Goal: Task Accomplishment & Management: Manage account settings

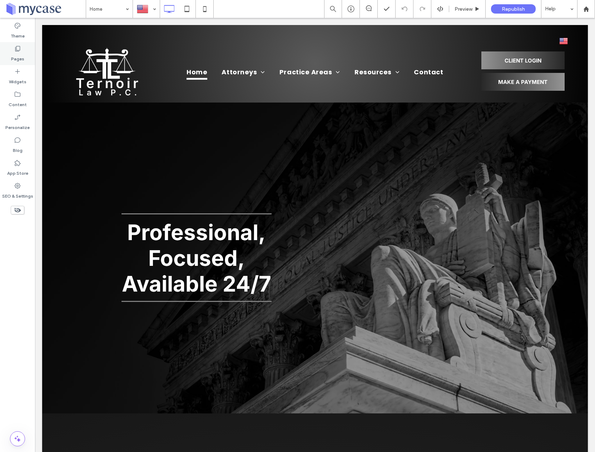
click at [19, 53] on label "Pages" at bounding box center [17, 57] width 13 height 10
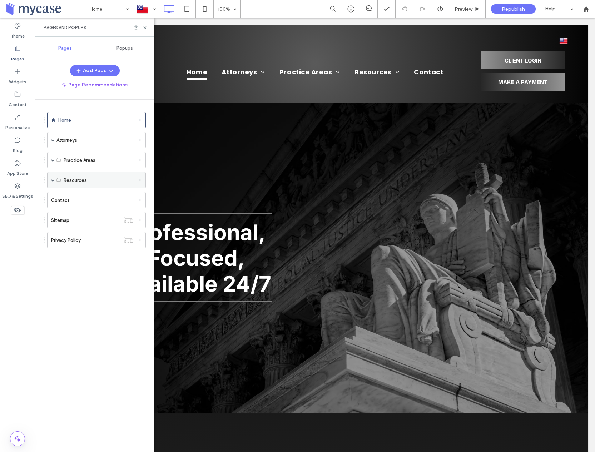
click at [51, 178] on span at bounding box center [53, 180] width 4 height 4
click at [70, 230] on label "Blog" at bounding box center [69, 229] width 10 height 13
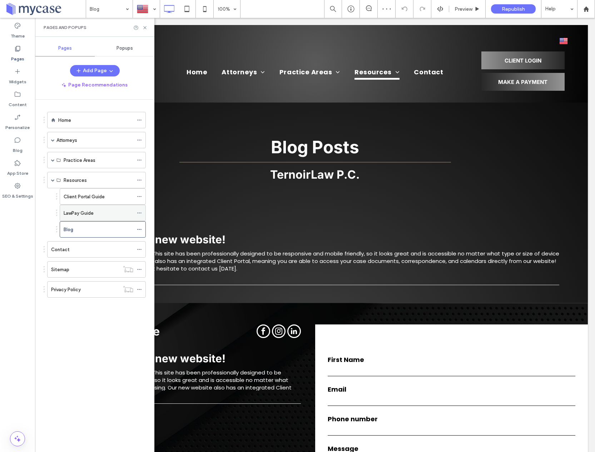
click at [92, 212] on label "LawPay Guide" at bounding box center [79, 213] width 30 height 13
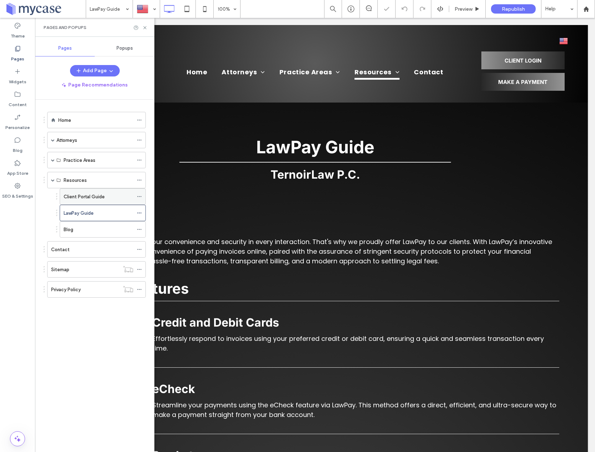
click at [93, 197] on label "Client Portal Guide" at bounding box center [84, 197] width 41 height 13
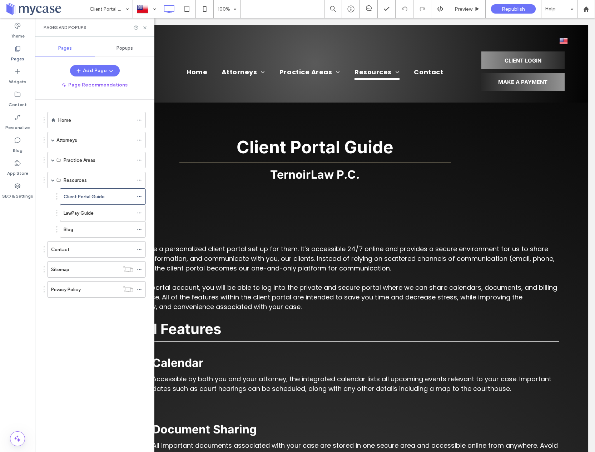
click at [132, 228] on div "Blog" at bounding box center [99, 230] width 70 height 8
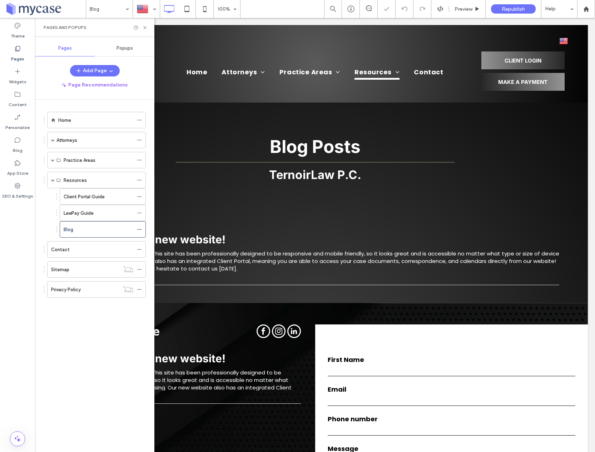
click at [123, 196] on div "Client Portal Guide" at bounding box center [99, 197] width 70 height 8
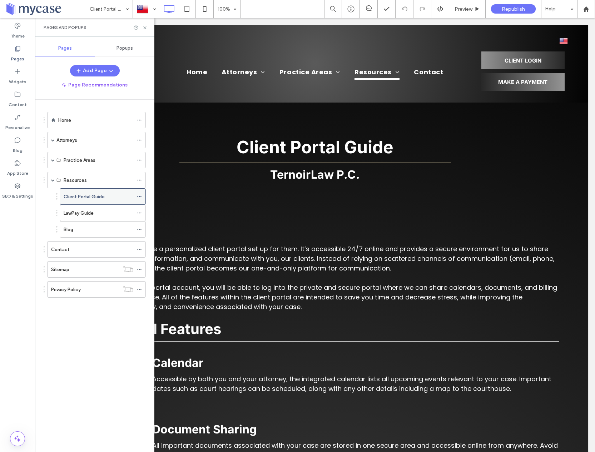
click at [139, 196] on icon at bounding box center [139, 196] width 5 height 5
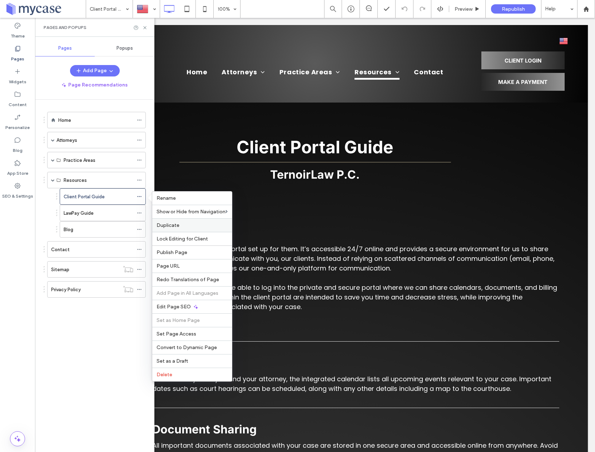
click at [167, 225] on span "Duplicate" at bounding box center [168, 225] width 23 height 6
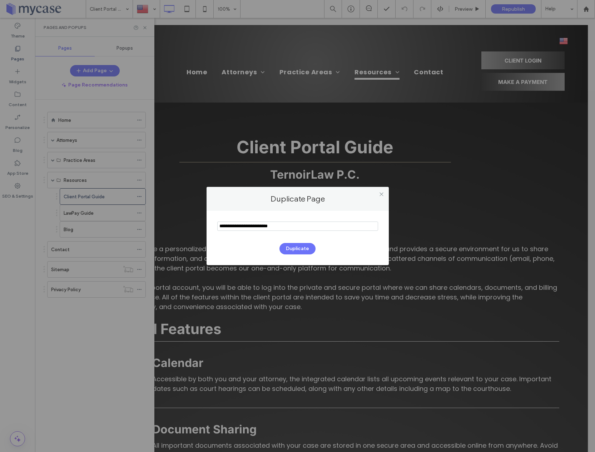
click at [284, 226] on input "notEmpty" at bounding box center [297, 226] width 161 height 9
type input "**********"
click at [289, 248] on button "Duplicate" at bounding box center [298, 248] width 36 height 11
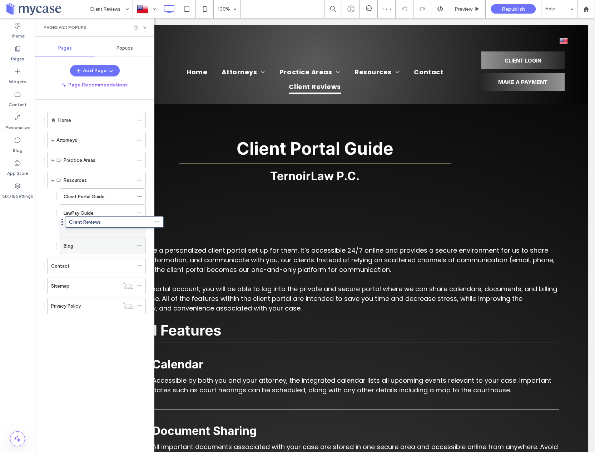
drag, startPoint x: 44, startPoint y: 309, endPoint x: 64, endPoint y: 226, distance: 86.1
click at [82, 229] on label "Client Reviews" at bounding box center [80, 229] width 32 height 13
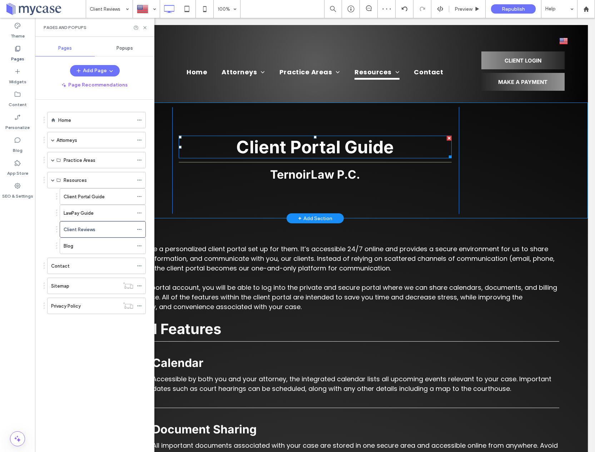
click at [391, 149] on span "Client Portal Guide" at bounding box center [315, 147] width 158 height 21
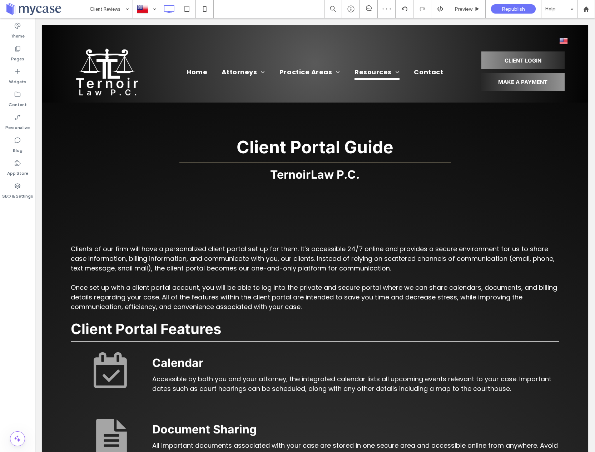
type input "*****"
type input "**"
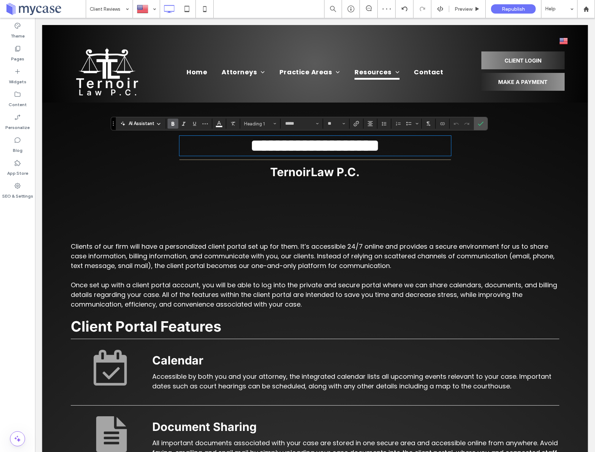
click at [400, 145] on h1 "**********" at bounding box center [315, 146] width 272 height 19
drag, startPoint x: 400, startPoint y: 145, endPoint x: 290, endPoint y: 145, distance: 110.1
click at [290, 145] on h1 "**********" at bounding box center [315, 146] width 272 height 19
click at [484, 127] on label "Confirm" at bounding box center [481, 123] width 11 height 13
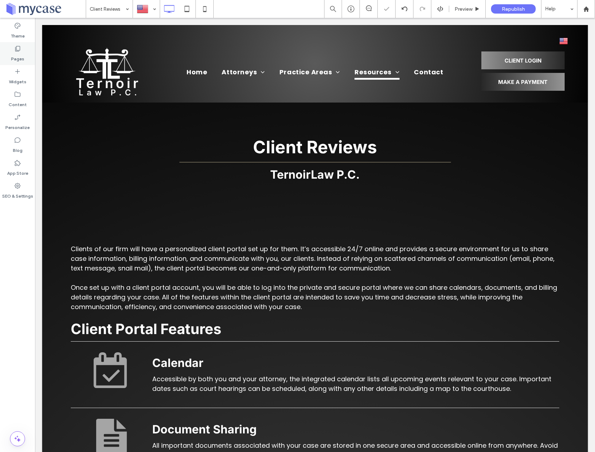
click at [25, 57] on div "Pages" at bounding box center [17, 53] width 35 height 23
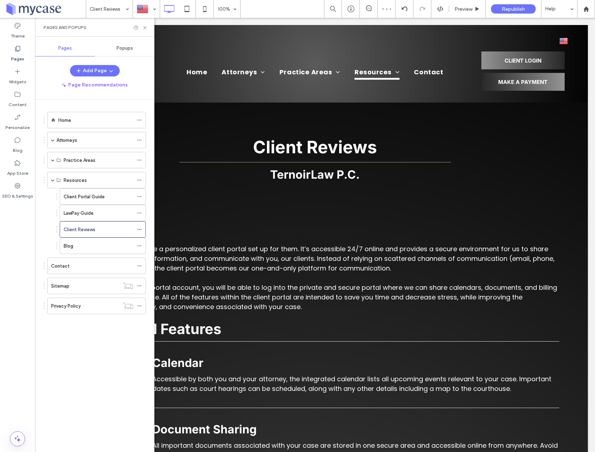
click at [84, 143] on div "Attorneys" at bounding box center [94, 141] width 77 height 8
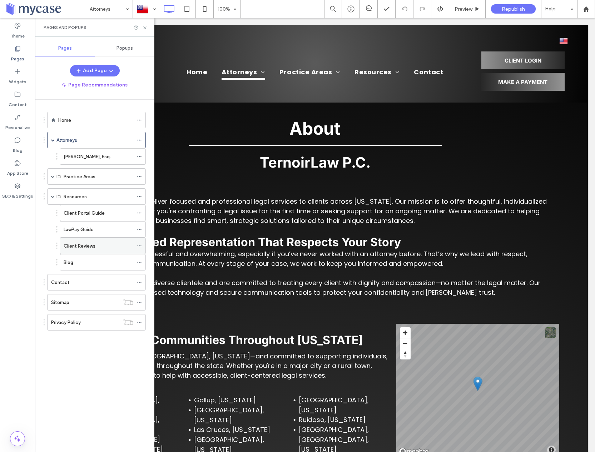
click at [80, 249] on label "Client Reviews" at bounding box center [80, 246] width 32 height 13
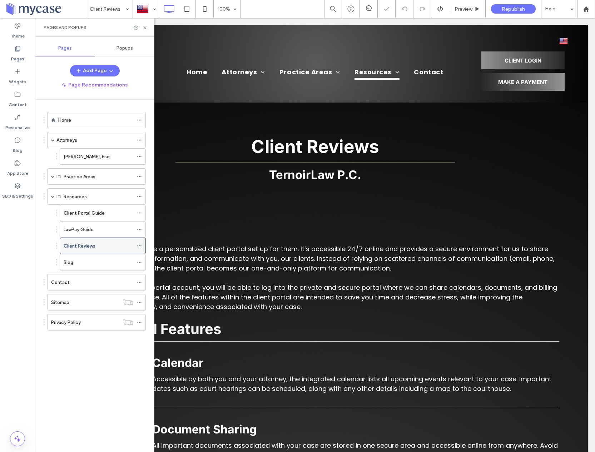
click at [139, 245] on icon at bounding box center [139, 245] width 5 height 5
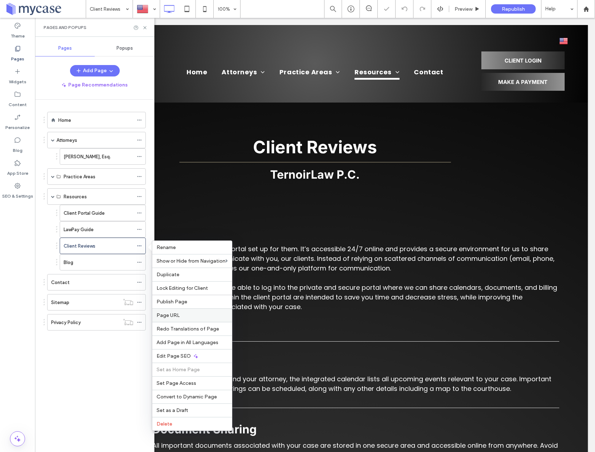
click at [166, 317] on span "Page URL" at bounding box center [168, 315] width 23 height 6
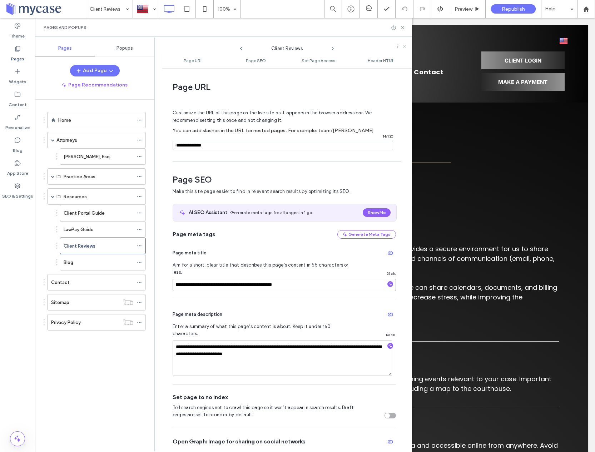
drag, startPoint x: 216, startPoint y: 278, endPoint x: 198, endPoint y: 275, distance: 18.5
click at [190, 279] on input "**********" at bounding box center [284, 285] width 223 height 13
type input "**********"
drag, startPoint x: 291, startPoint y: 339, endPoint x: 232, endPoint y: 335, distance: 59.5
click at [180, 340] on textarea "**********" at bounding box center [283, 358] width 220 height 36
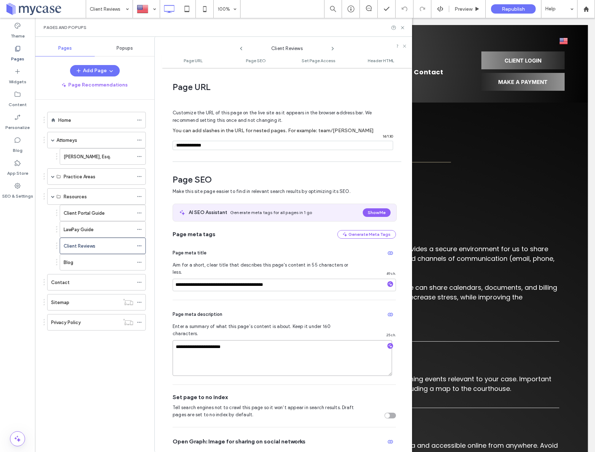
click at [180, 340] on textarea "**********" at bounding box center [283, 358] width 220 height 36
click at [241, 340] on textarea "**********" at bounding box center [283, 358] width 220 height 36
type textarea "**********"
click at [405, 28] on div "Pages and Popups" at bounding box center [223, 27] width 377 height 19
click at [404, 27] on icon at bounding box center [402, 27] width 5 height 5
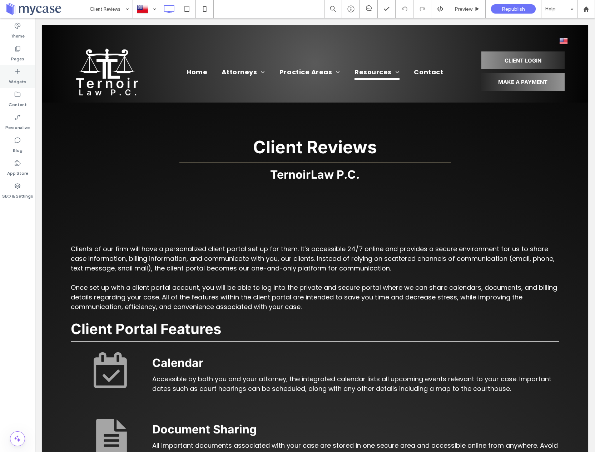
drag, startPoint x: 18, startPoint y: 79, endPoint x: 19, endPoint y: 84, distance: 5.3
click at [18, 80] on label "Widgets" at bounding box center [18, 80] width 18 height 10
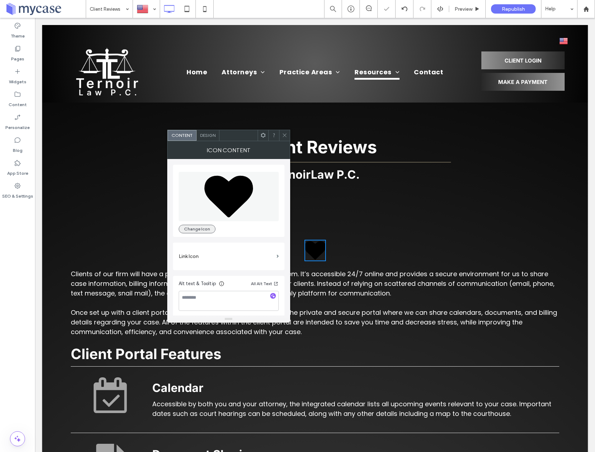
click at [202, 228] on button "Change Icon" at bounding box center [197, 229] width 37 height 9
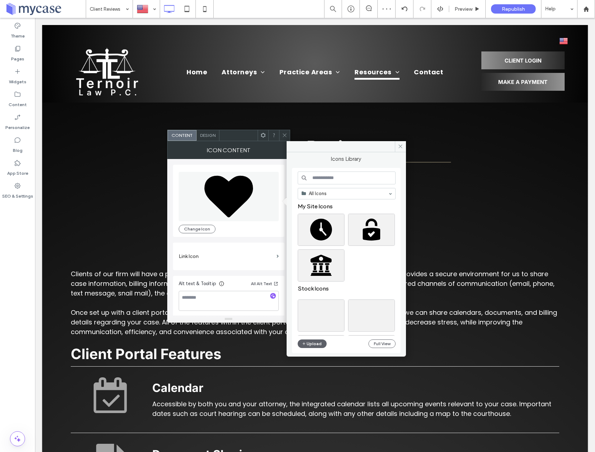
click at [326, 178] on input at bounding box center [347, 178] width 98 height 13
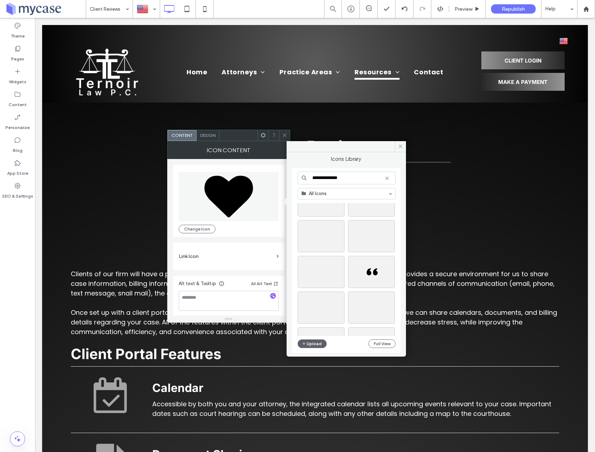
scroll to position [352, 0]
type input "**********"
click at [378, 274] on div "Select" at bounding box center [371, 271] width 47 height 32
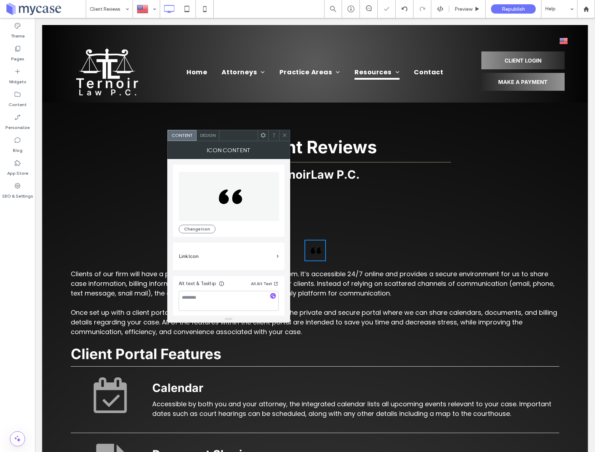
scroll to position [2, 0]
click at [204, 295] on textarea at bounding box center [229, 299] width 100 height 20
type textarea "**********"
click at [205, 133] on span "Design" at bounding box center [207, 135] width 15 height 5
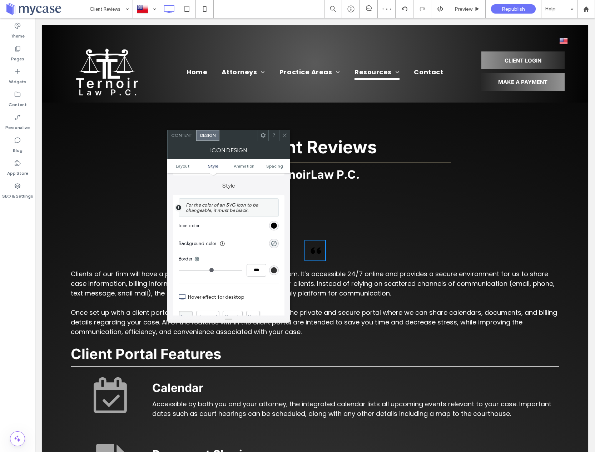
scroll to position [157, 0]
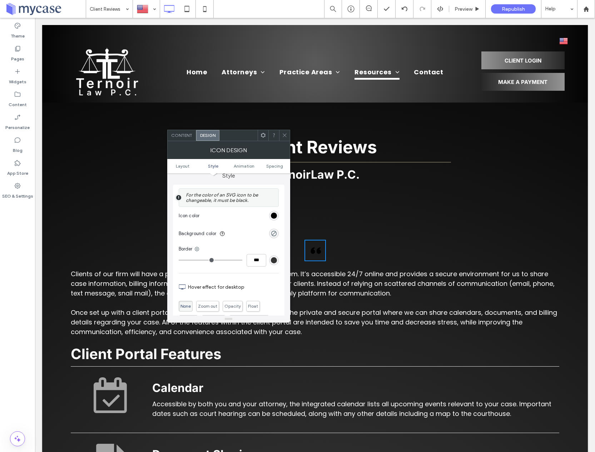
click at [277, 216] on div "rgb(0, 0, 0)" at bounding box center [274, 216] width 10 height 10
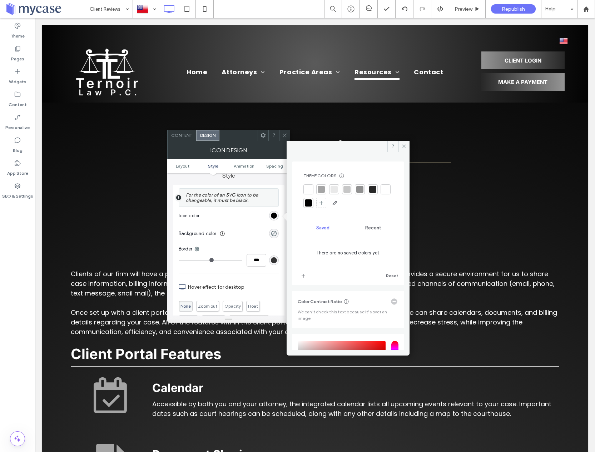
click at [346, 190] on div at bounding box center [347, 189] width 7 height 7
click at [404, 147] on icon at bounding box center [404, 146] width 5 height 5
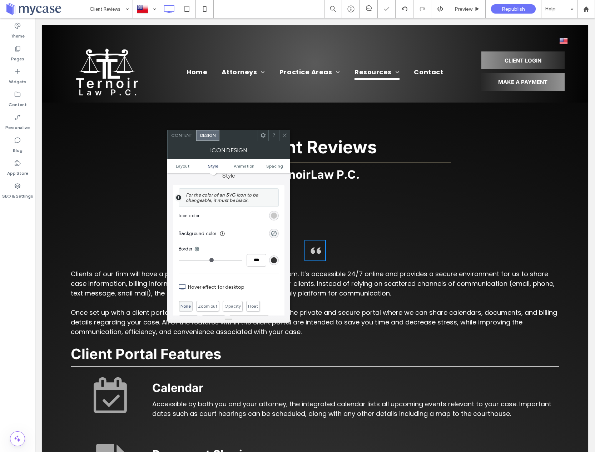
click at [264, 136] on use at bounding box center [263, 135] width 5 height 5
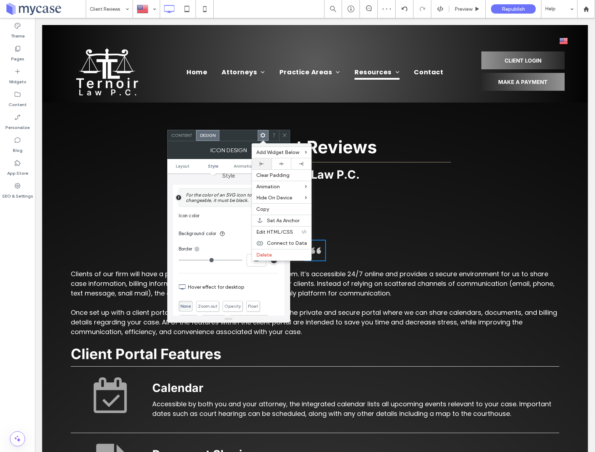
click at [261, 166] on div at bounding box center [262, 163] width 20 height 11
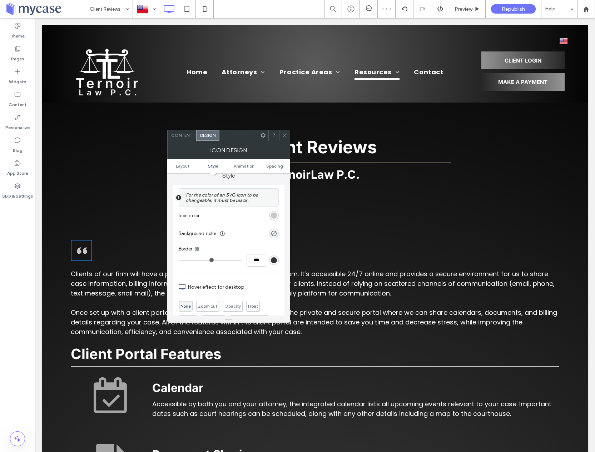
click at [282, 136] on icon at bounding box center [284, 135] width 5 height 5
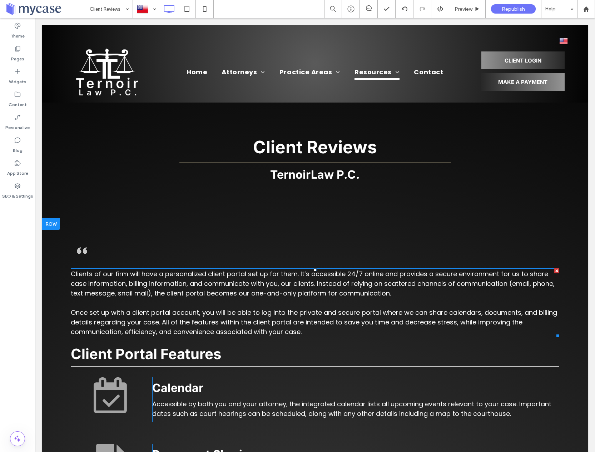
click at [248, 312] on span "Once set up with a client portal account, you will be able to log into the priv…" at bounding box center [314, 322] width 487 height 28
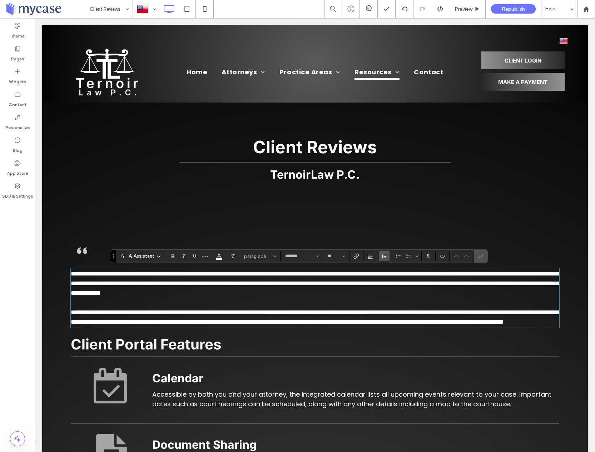
click at [383, 258] on use "Line Height" at bounding box center [384, 257] width 5 height 4
drag, startPoint x: 312, startPoint y: 300, endPoint x: 305, endPoint y: 302, distance: 7.5
click at [312, 300] on p at bounding box center [315, 303] width 489 height 10
click at [299, 303] on p at bounding box center [315, 303] width 489 height 10
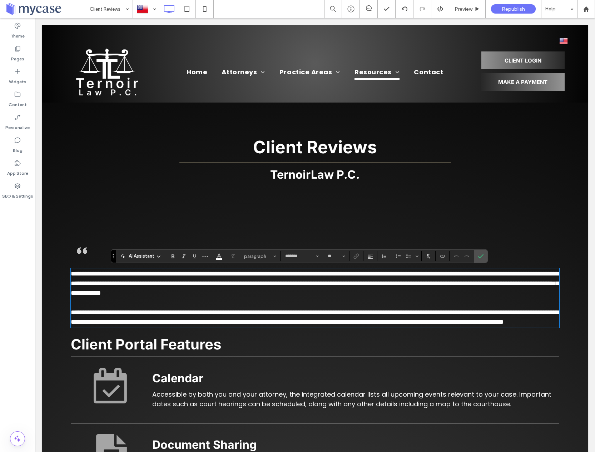
click at [192, 284] on span "**********" at bounding box center [315, 284] width 488 height 26
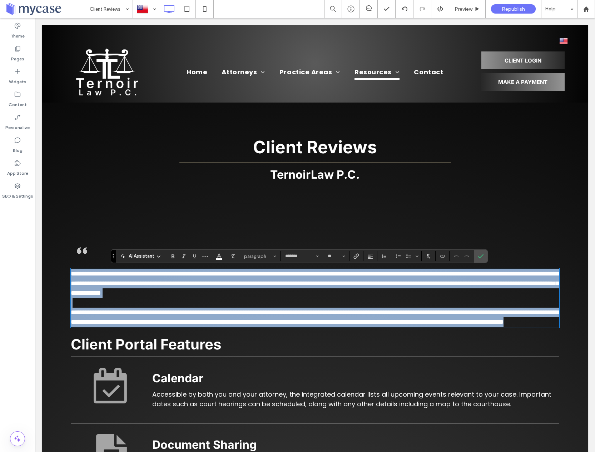
scroll to position [0, 0]
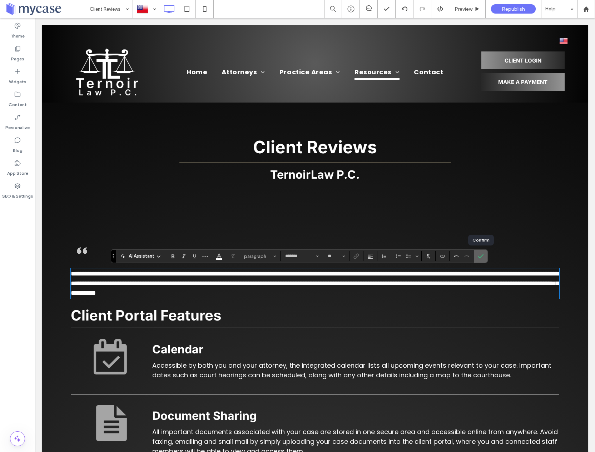
click at [485, 259] on label "Confirm" at bounding box center [481, 256] width 11 height 13
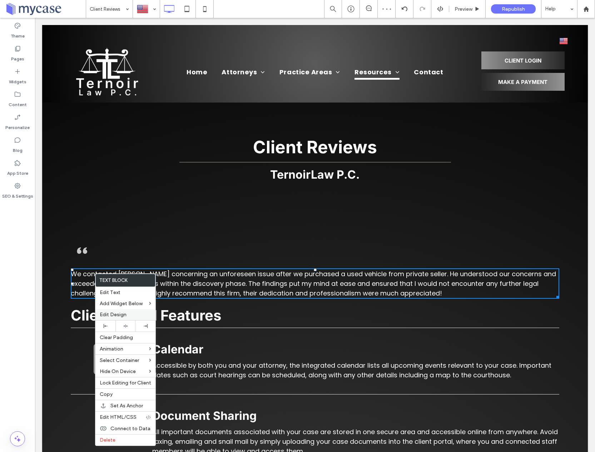
click at [100, 312] on span "Edit Design" at bounding box center [113, 315] width 27 height 6
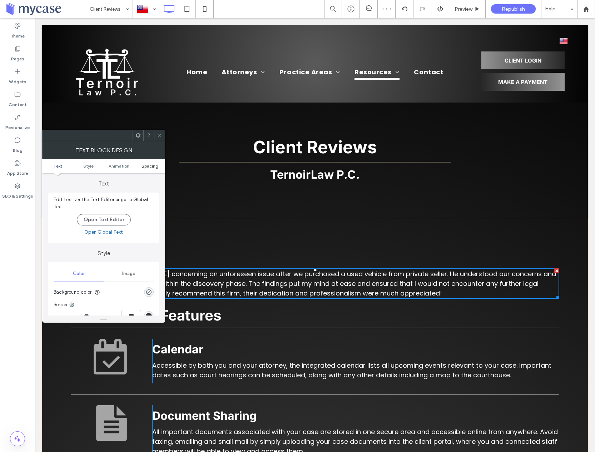
click at [145, 165] on span "Spacing" at bounding box center [150, 165] width 17 height 5
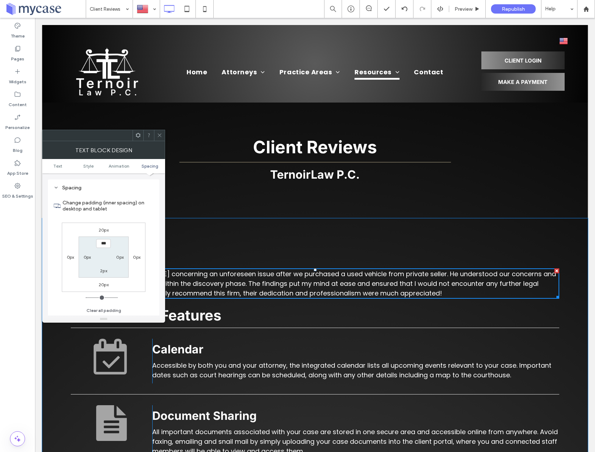
scroll to position [205, 0]
click at [102, 229] on label "20px" at bounding box center [104, 229] width 10 height 5
type input "**"
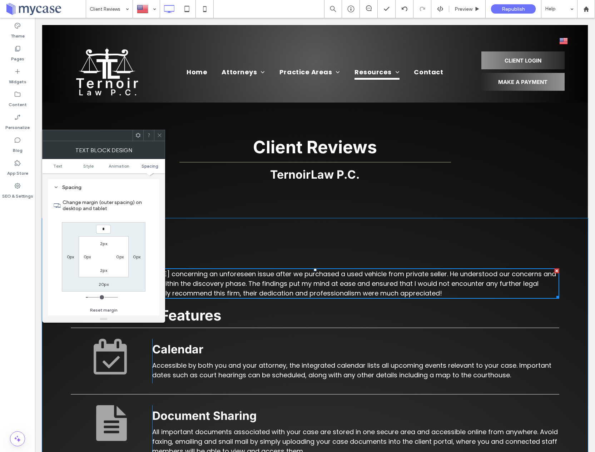
type input "*"
type input "***"
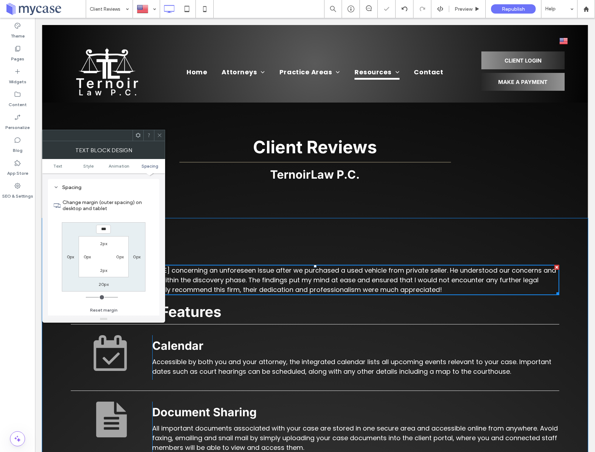
click at [162, 134] on icon at bounding box center [159, 135] width 5 height 5
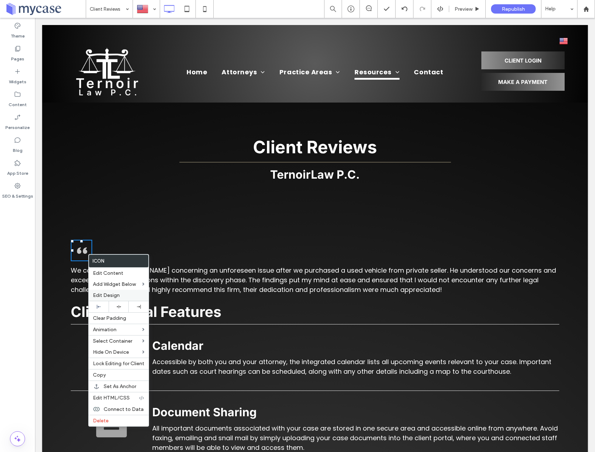
drag, startPoint x: 101, startPoint y: 294, endPoint x: 104, endPoint y: 283, distance: 11.5
click at [101, 294] on span "Edit Design" at bounding box center [106, 295] width 27 height 6
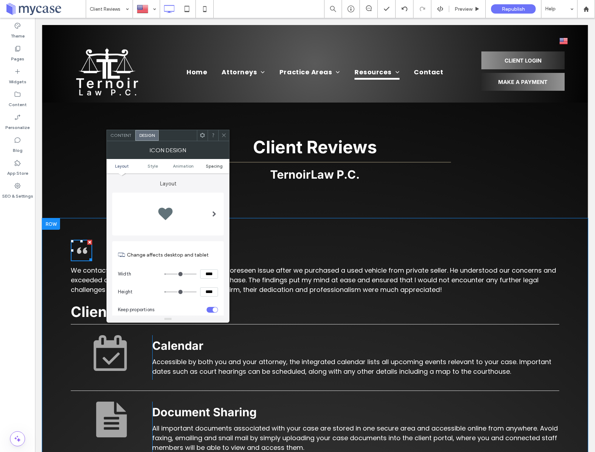
click at [214, 164] on span "Spacing" at bounding box center [214, 165] width 17 height 5
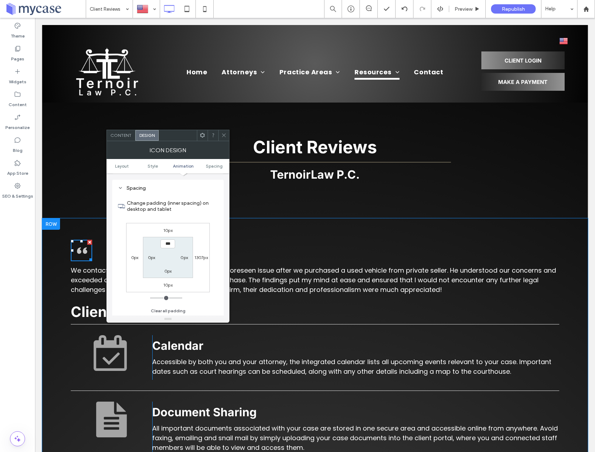
scroll to position [403, 0]
click at [169, 284] on label "10px" at bounding box center [167, 284] width 9 height 5
type input "**"
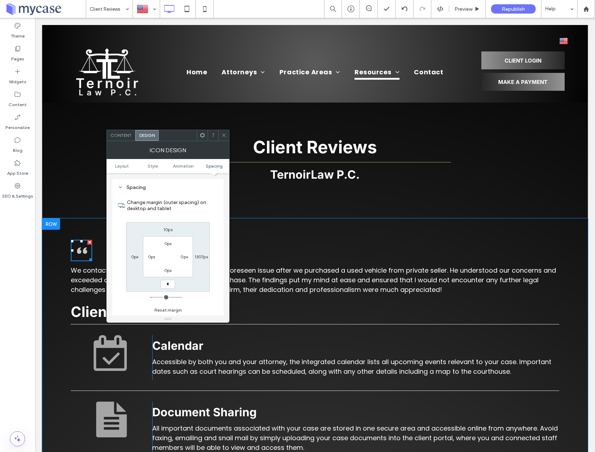
type input "*"
type input "***"
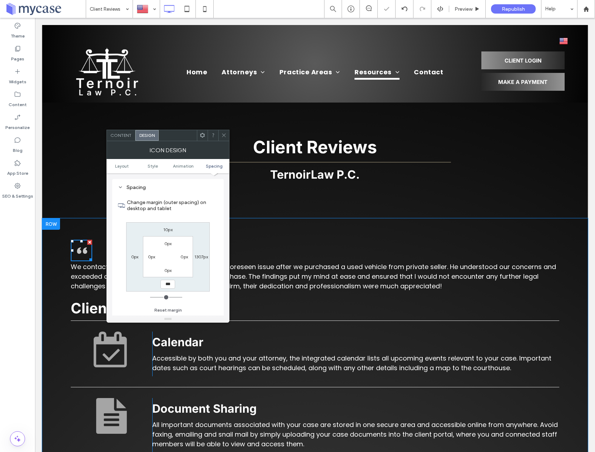
drag, startPoint x: 225, startPoint y: 136, endPoint x: 190, endPoint y: 179, distance: 56.0
click at [225, 136] on icon at bounding box center [223, 135] width 5 height 5
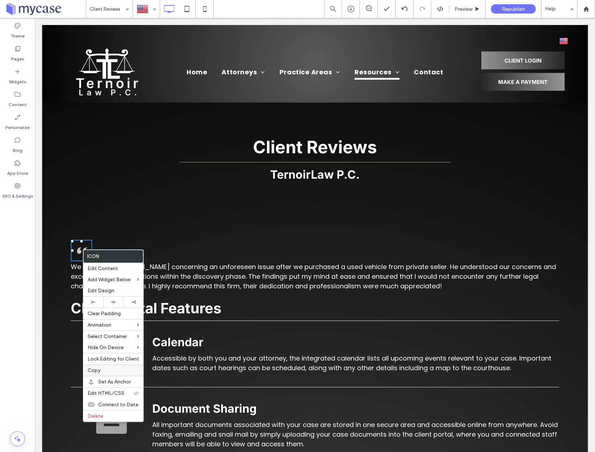
click at [97, 370] on span "Copy" at bounding box center [94, 371] width 13 height 6
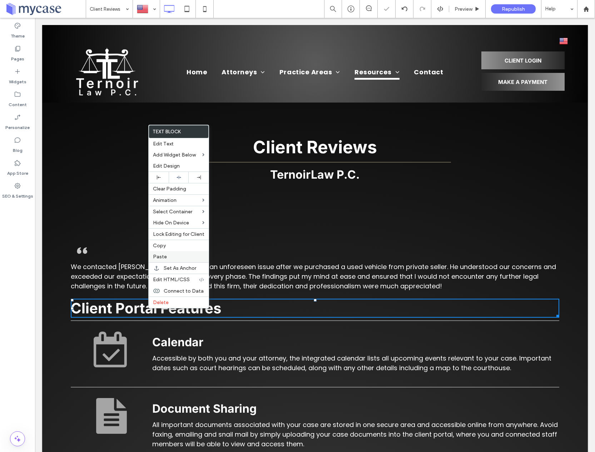
click at [162, 257] on span "Paste" at bounding box center [160, 257] width 14 height 6
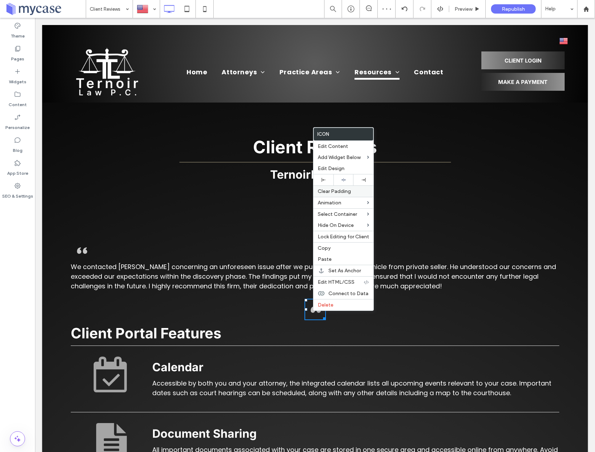
drag, startPoint x: 361, startPoint y: 181, endPoint x: 362, endPoint y: 186, distance: 4.8
click at [362, 181] on icon at bounding box center [364, 180] width 4 height 4
click at [339, 147] on span "Edit Content" at bounding box center [333, 146] width 30 height 6
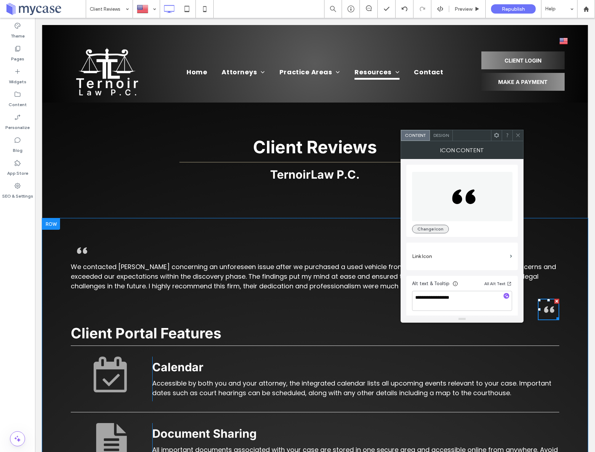
click at [438, 230] on button "Change Icon" at bounding box center [430, 229] width 37 height 9
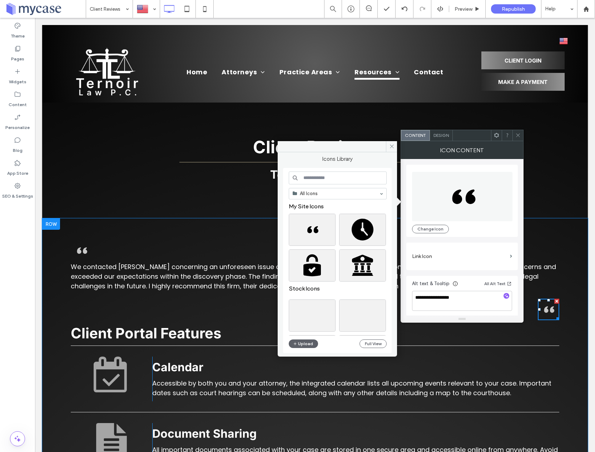
click at [322, 175] on input at bounding box center [338, 178] width 98 height 13
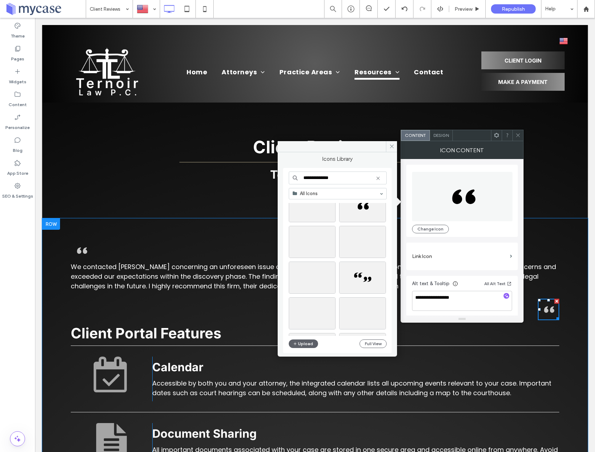
scroll to position [472, 0]
type input "**********"
click at [364, 236] on div "Select" at bounding box center [362, 237] width 47 height 32
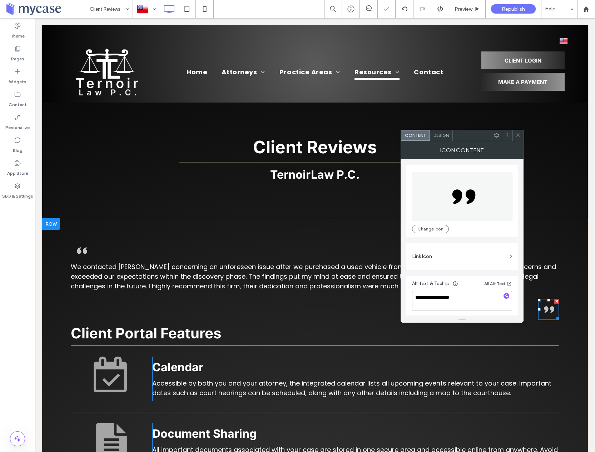
click at [447, 137] on span "Design" at bounding box center [441, 135] width 15 height 5
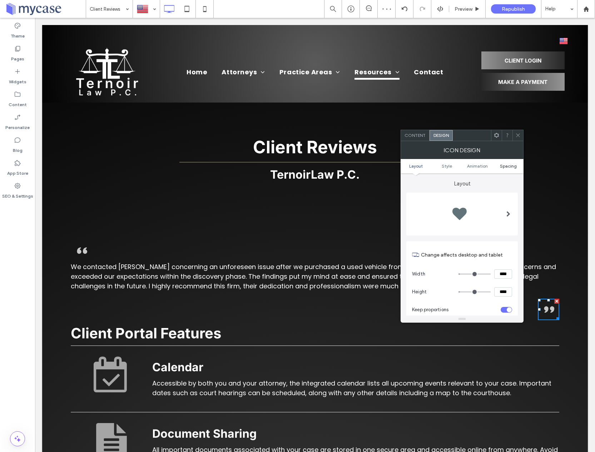
click at [506, 167] on span "Spacing" at bounding box center [508, 165] width 17 height 5
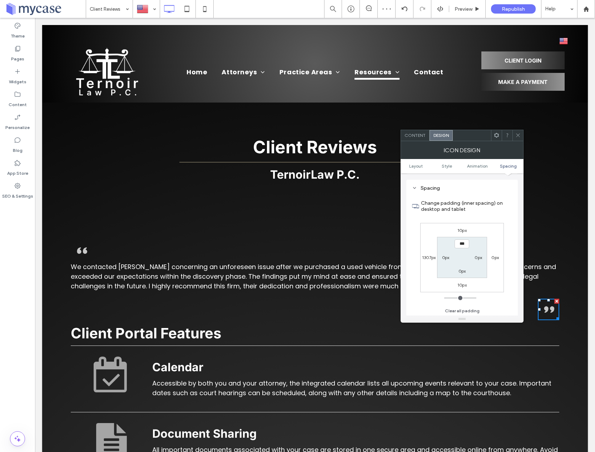
scroll to position [403, 0]
click at [463, 229] on label "10px" at bounding box center [462, 229] width 9 height 5
type input "**"
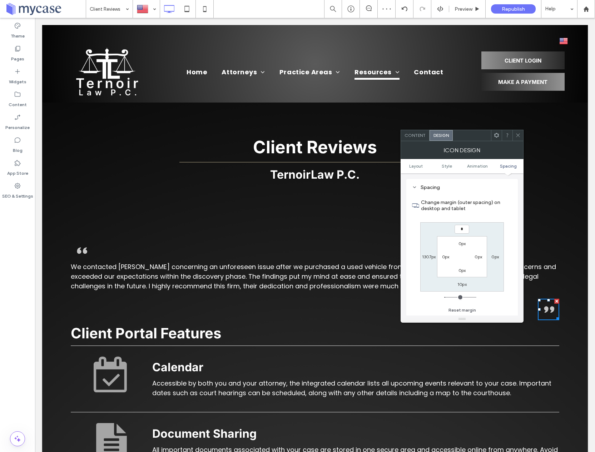
type input "*"
type input "***"
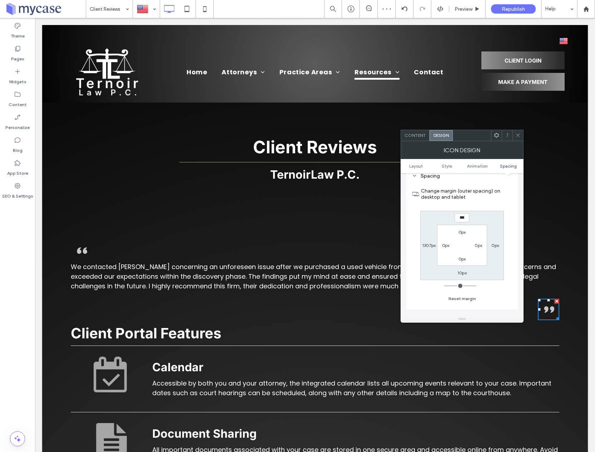
scroll to position [419, 0]
click at [518, 136] on icon at bounding box center [518, 135] width 5 height 5
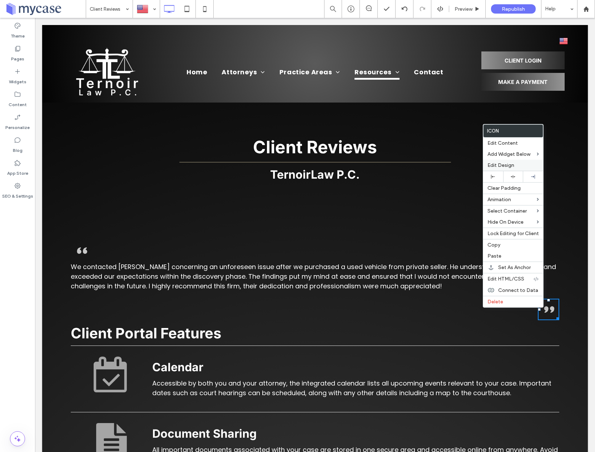
click at [508, 168] on div "Edit Design" at bounding box center [513, 165] width 60 height 11
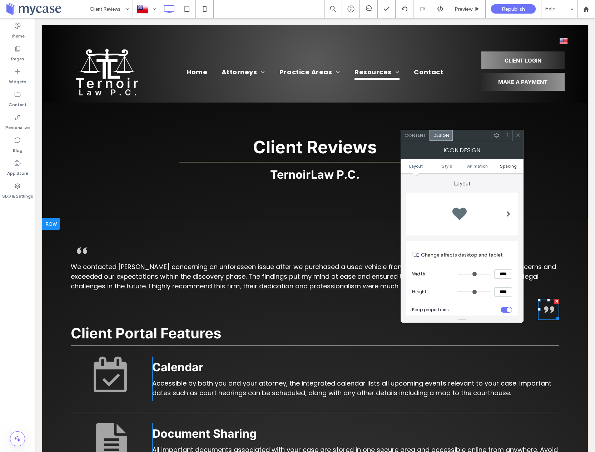
click at [509, 167] on span "Spacing" at bounding box center [508, 165] width 17 height 5
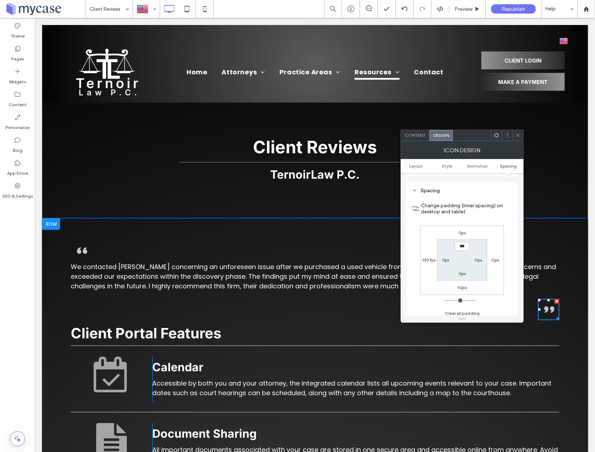
scroll to position [403, 0]
click at [517, 136] on icon at bounding box center [518, 135] width 5 height 5
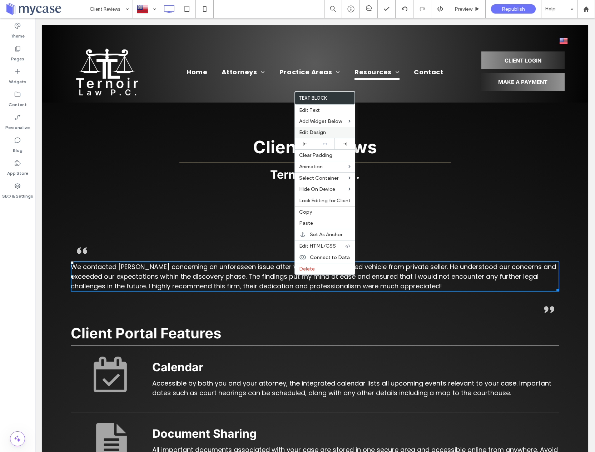
click at [320, 133] on span "Edit Design" at bounding box center [312, 132] width 27 height 6
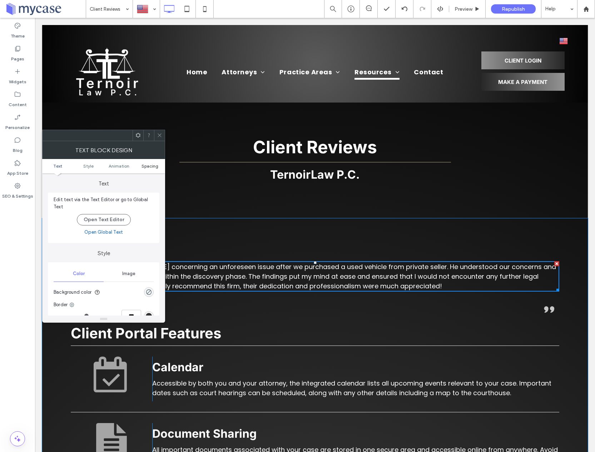
click at [147, 168] on span "Spacing" at bounding box center [150, 165] width 17 height 5
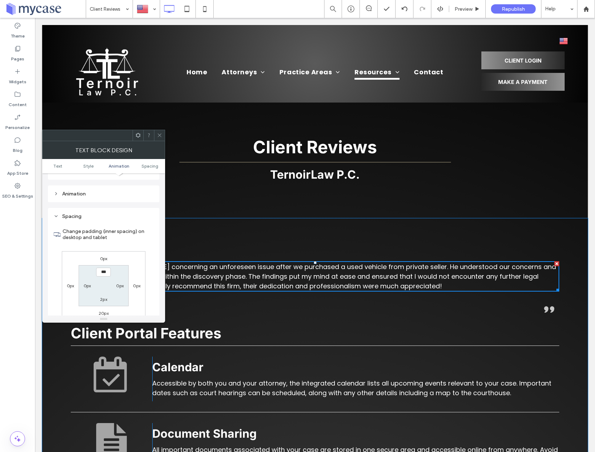
scroll to position [205, 0]
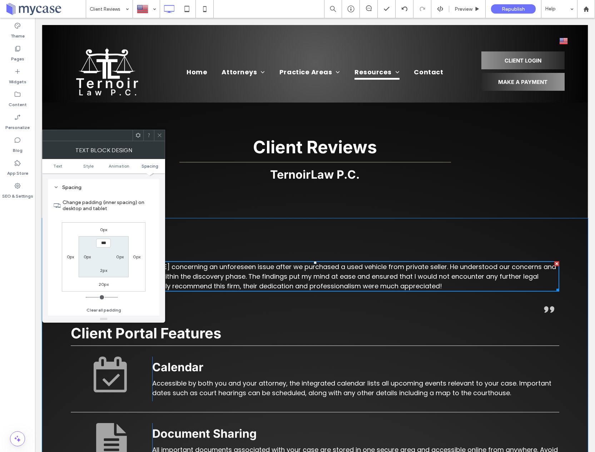
click at [104, 284] on label "20px" at bounding box center [104, 284] width 10 height 5
type input "**"
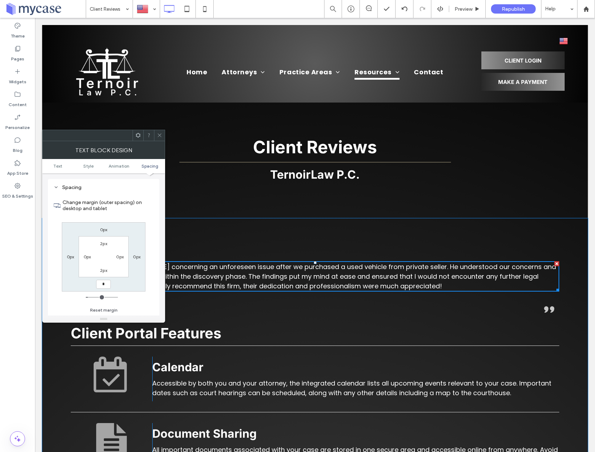
type input "*"
type input "***"
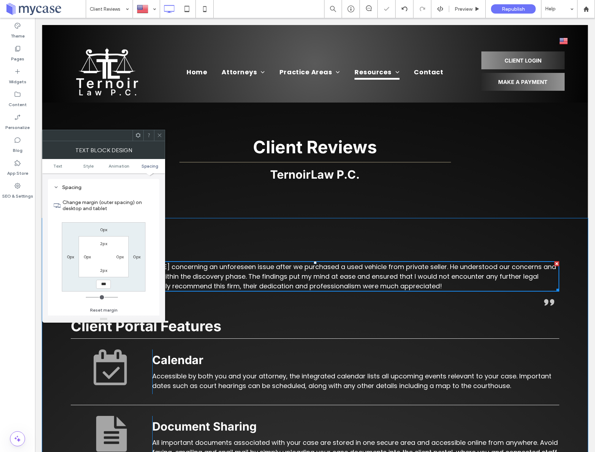
click at [157, 136] on icon at bounding box center [159, 135] width 5 height 5
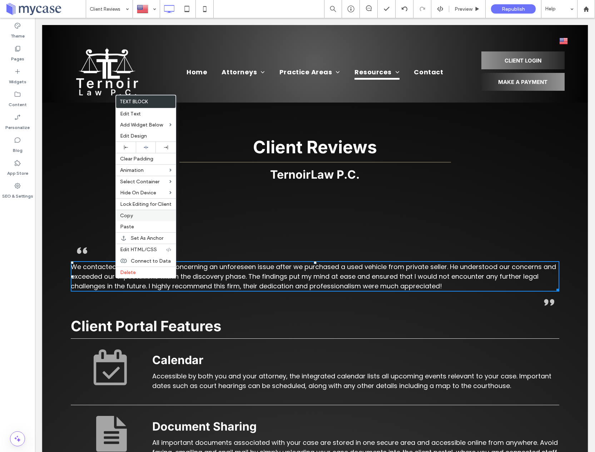
click at [133, 213] on label "Copy" at bounding box center [145, 216] width 51 height 6
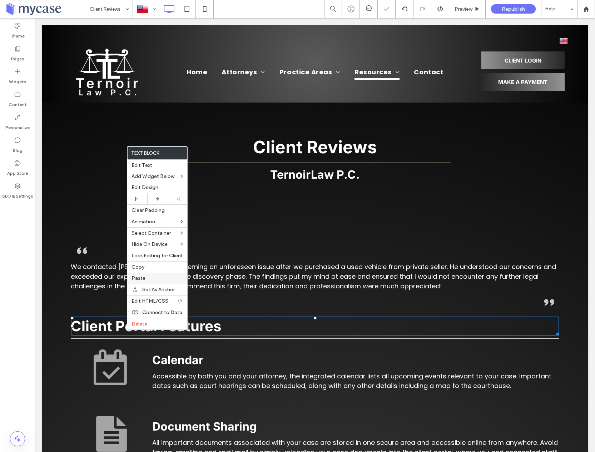
click at [140, 280] on span "Paste" at bounding box center [139, 278] width 14 height 6
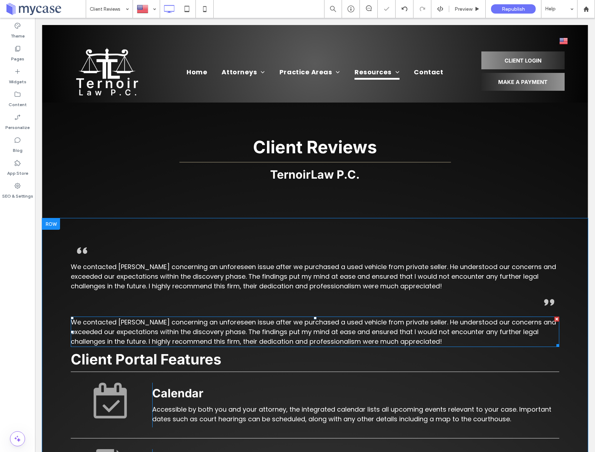
click at [95, 331] on span "We contacted [PERSON_NAME] concerning an unforeseen issue after we purchased a …" at bounding box center [314, 332] width 486 height 28
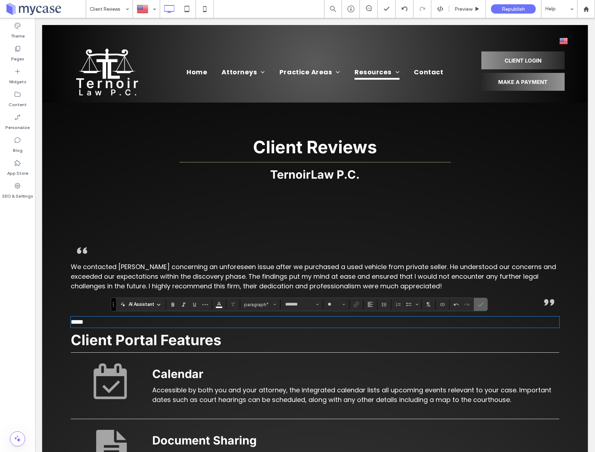
click at [481, 303] on icon "Confirm" at bounding box center [481, 305] width 6 height 6
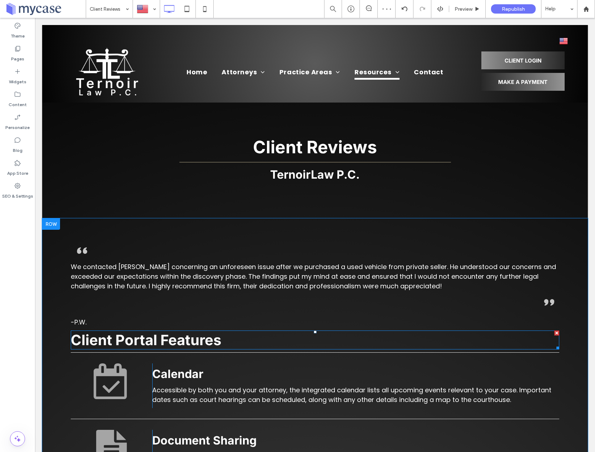
click at [556, 333] on div at bounding box center [557, 333] width 5 height 5
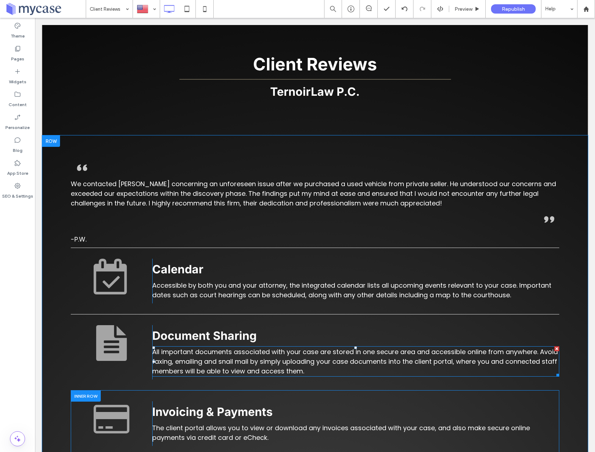
scroll to position [84, 0]
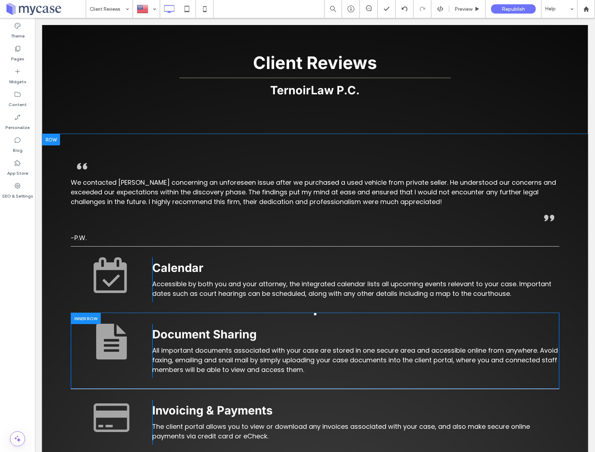
click at [92, 316] on div at bounding box center [86, 318] width 30 height 11
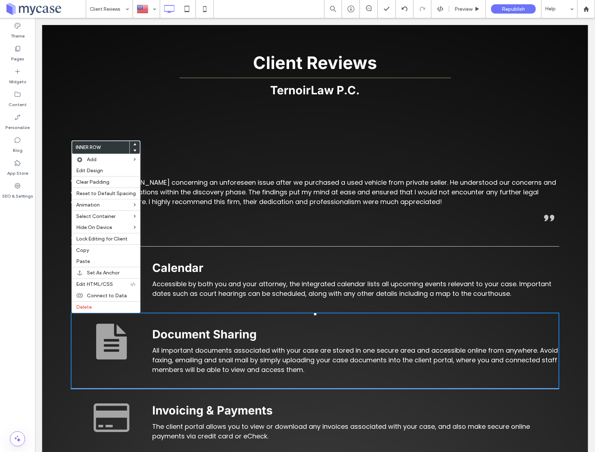
drag, startPoint x: 90, startPoint y: 306, endPoint x: 94, endPoint y: 324, distance: 18.7
click at [90, 306] on span "Delete" at bounding box center [84, 307] width 16 height 6
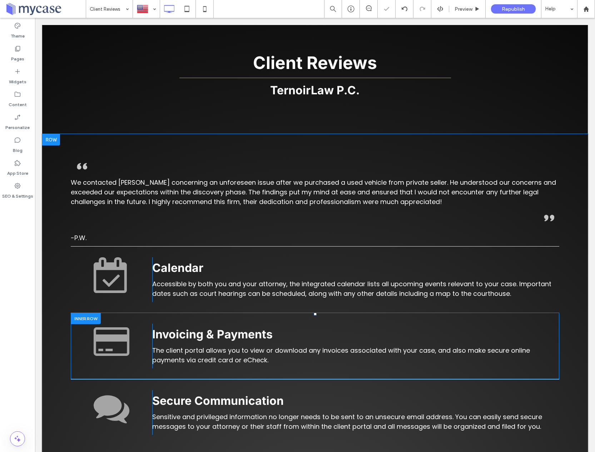
click at [88, 320] on div at bounding box center [86, 318] width 30 height 11
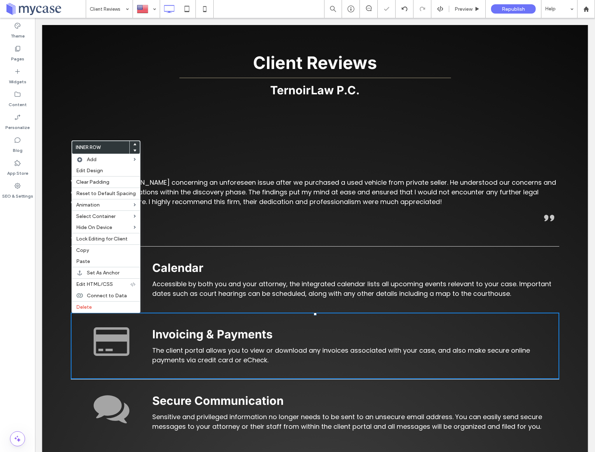
drag, startPoint x: 88, startPoint y: 308, endPoint x: 89, endPoint y: 316, distance: 7.9
click at [88, 308] on span "Delete" at bounding box center [84, 307] width 16 height 6
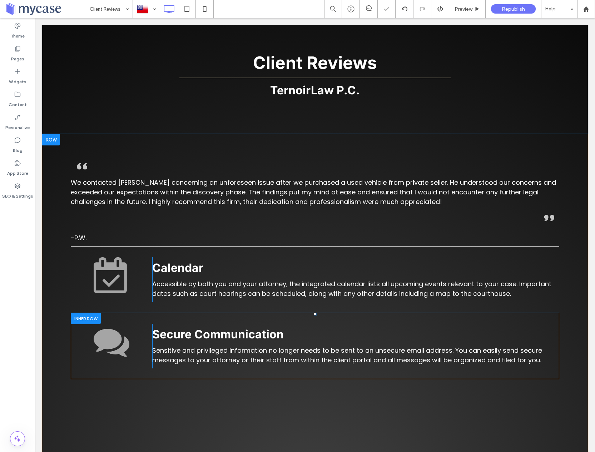
click at [90, 321] on div at bounding box center [86, 318] width 30 height 11
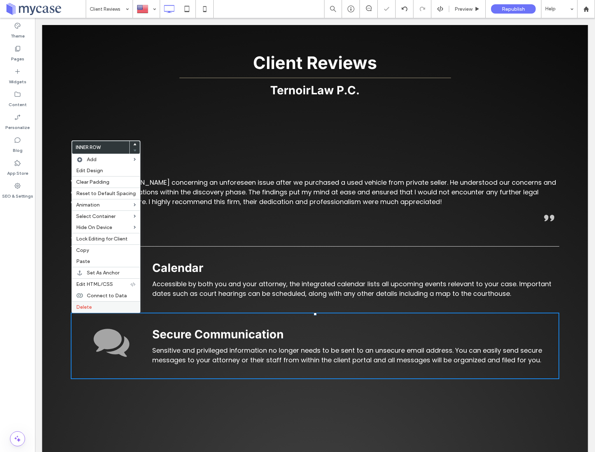
click at [94, 309] on label "Delete" at bounding box center [106, 307] width 60 height 6
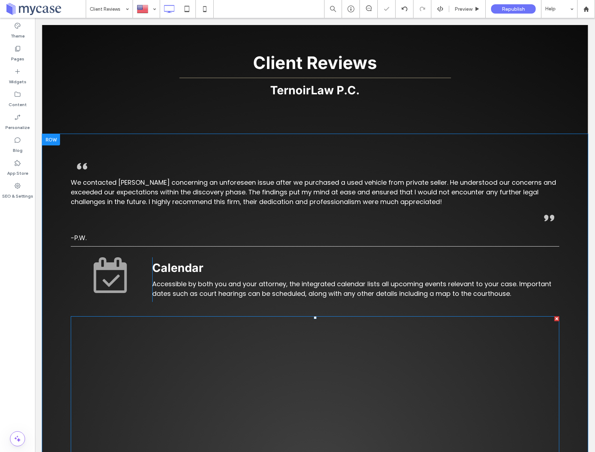
click at [556, 319] on div at bounding box center [557, 318] width 5 height 5
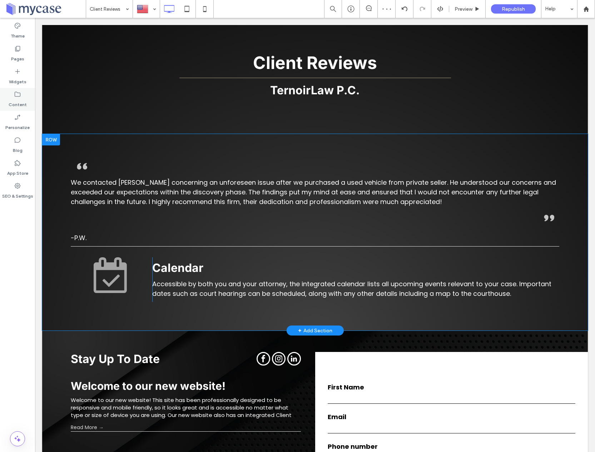
click at [15, 95] on icon at bounding box center [17, 94] width 7 height 7
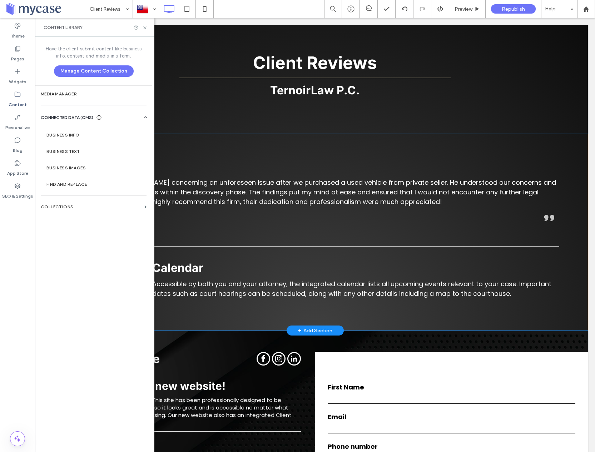
drag, startPoint x: 16, startPoint y: 74, endPoint x: 30, endPoint y: 93, distance: 23.8
click at [16, 74] on icon at bounding box center [17, 71] width 7 height 7
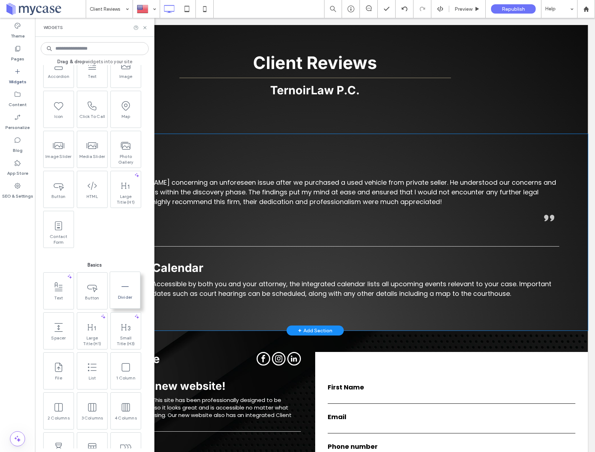
scroll to position [138, 0]
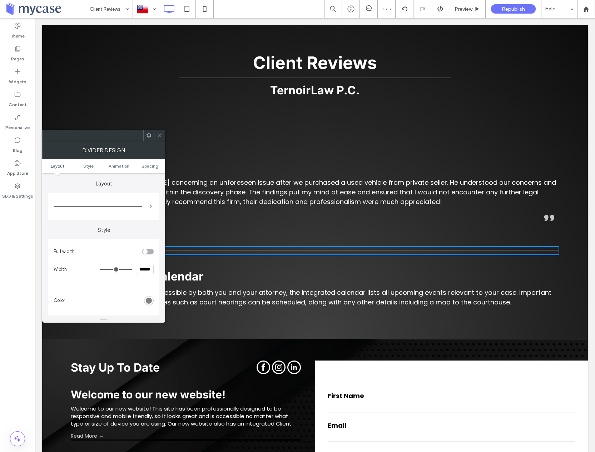
click at [148, 298] on div "rgb(128, 128, 128)" at bounding box center [149, 301] width 6 height 6
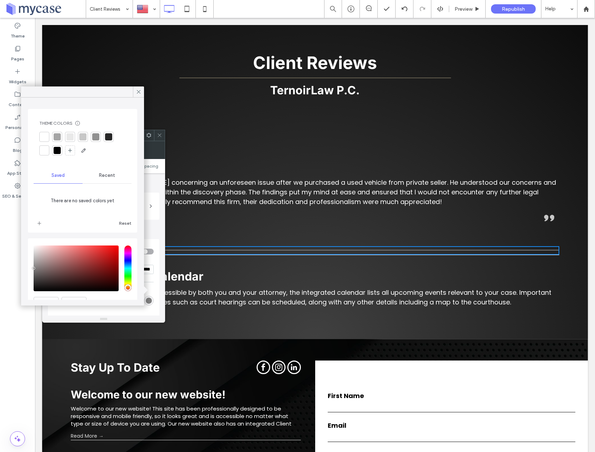
click at [46, 135] on div at bounding box center [44, 136] width 7 height 7
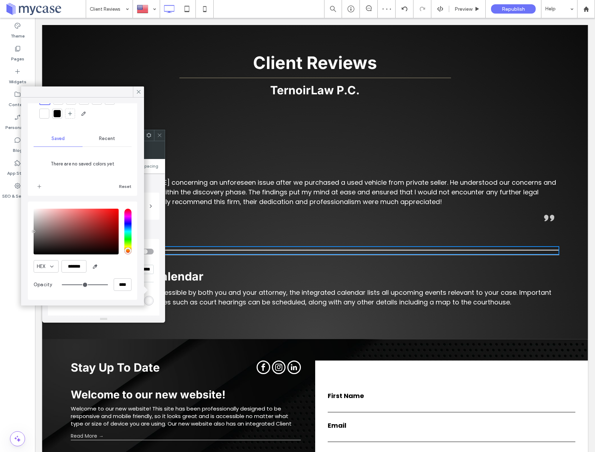
scroll to position [0, 0]
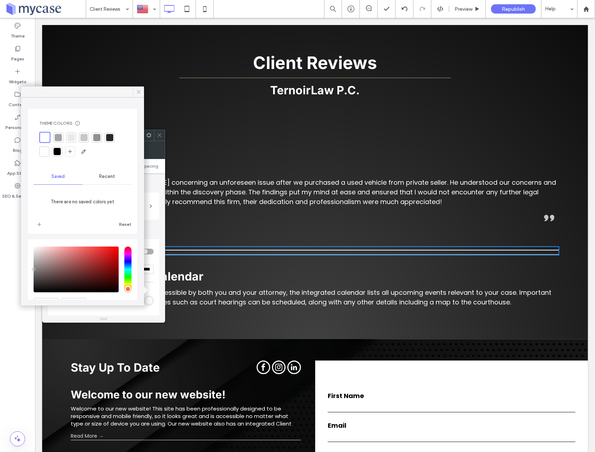
drag, startPoint x: 139, startPoint y: 90, endPoint x: 104, endPoint y: 109, distance: 40.5
click at [139, 90] on icon at bounding box center [139, 92] width 6 height 6
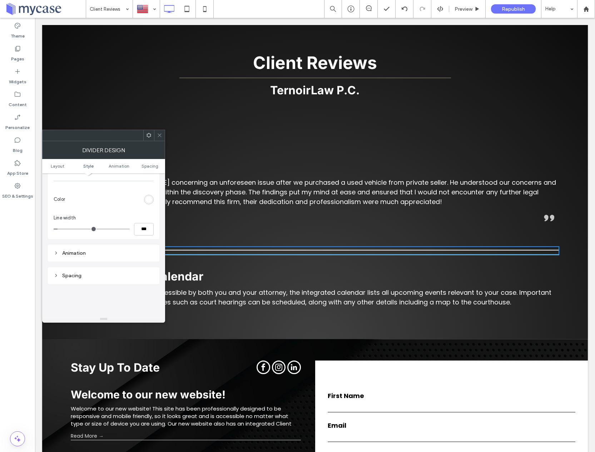
scroll to position [120, 0]
type input "*"
type input "***"
type input "*"
click at [58, 210] on input "range" at bounding box center [92, 210] width 76 height 1
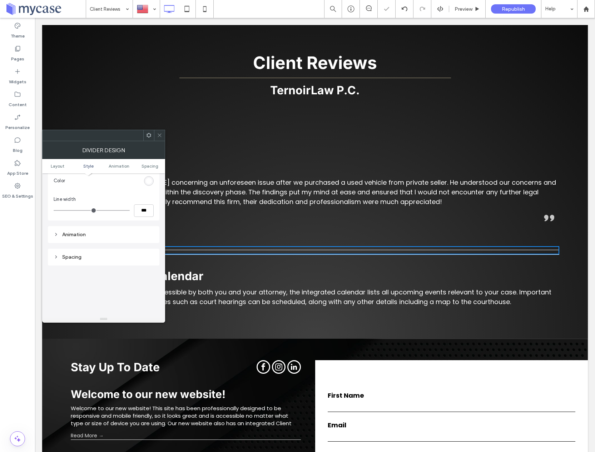
click at [161, 138] on icon at bounding box center [159, 135] width 5 height 5
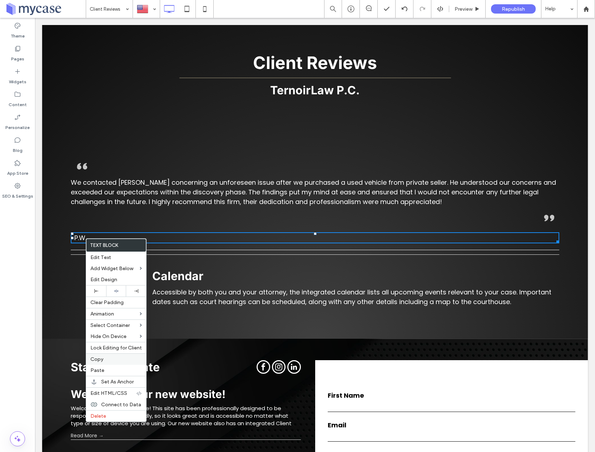
drag, startPoint x: 100, startPoint y: 360, endPoint x: 99, endPoint y: 313, distance: 47.2
click at [100, 360] on span "Copy" at bounding box center [96, 359] width 13 height 6
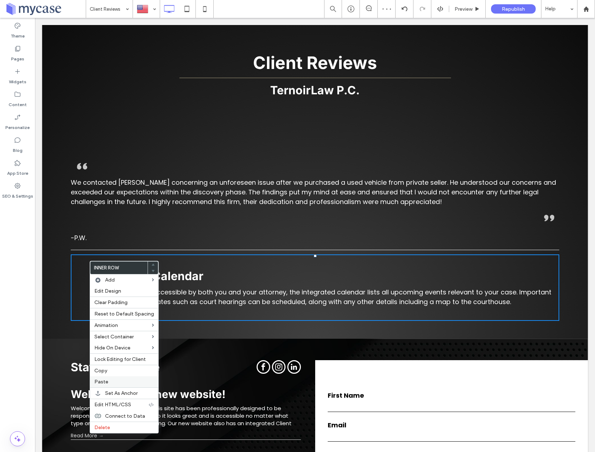
click at [104, 382] on span "Paste" at bounding box center [101, 382] width 14 height 6
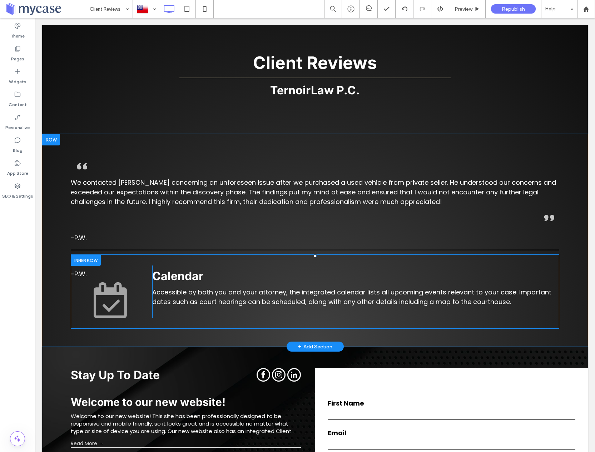
click at [93, 263] on div at bounding box center [86, 260] width 30 height 11
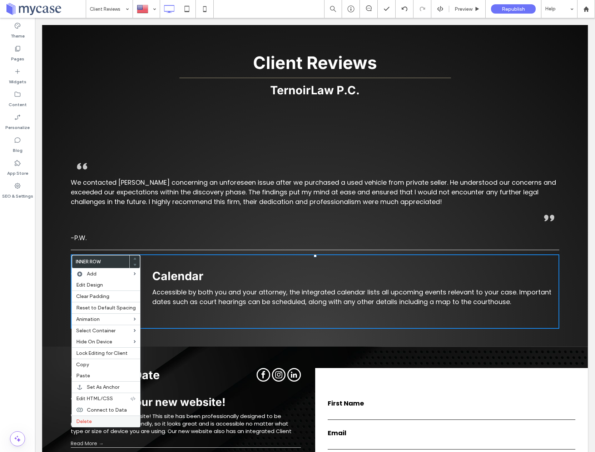
click at [84, 421] on span "Delete" at bounding box center [84, 422] width 16 height 6
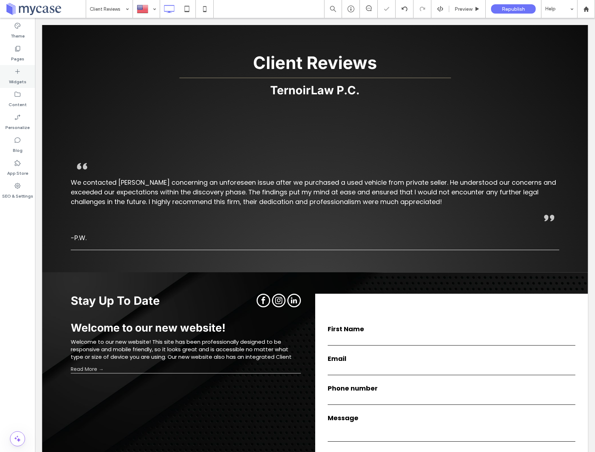
click at [18, 81] on label "Widgets" at bounding box center [18, 80] width 18 height 10
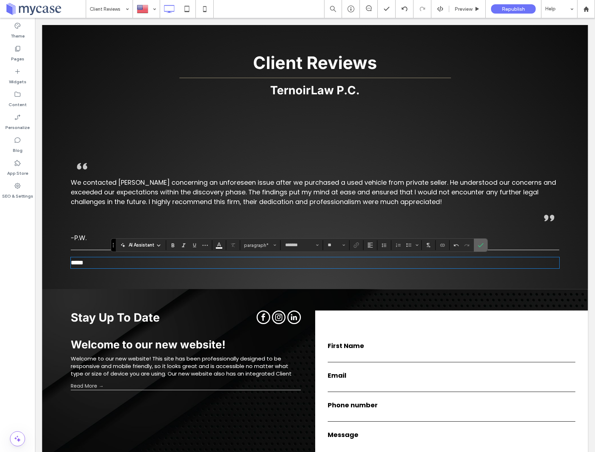
click at [481, 246] on use "Confirm" at bounding box center [481, 245] width 6 height 4
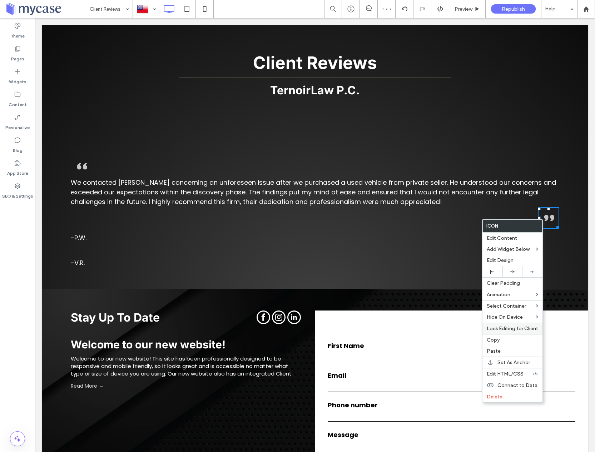
drag, startPoint x: 525, startPoint y: 340, endPoint x: 483, endPoint y: 326, distance: 44.1
click at [525, 340] on label "Copy" at bounding box center [512, 340] width 51 height 6
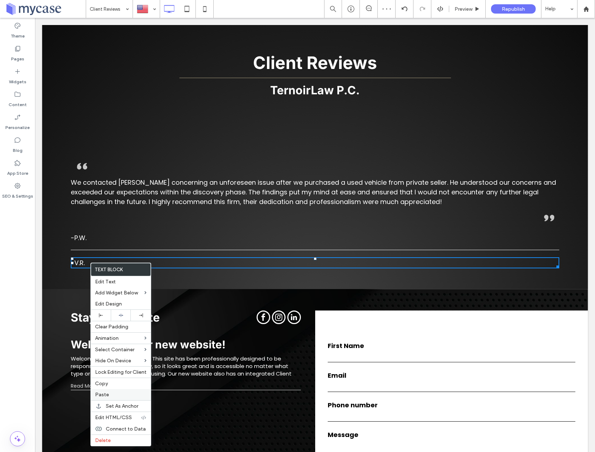
click at [106, 393] on span "Paste" at bounding box center [102, 395] width 14 height 6
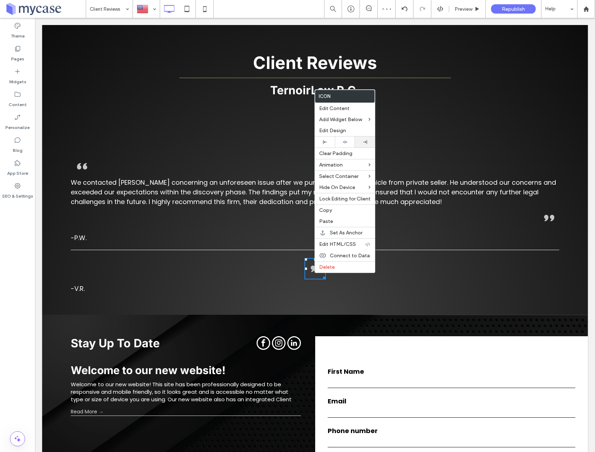
click at [368, 143] on div at bounding box center [365, 142] width 13 height 4
click at [167, 199] on span "We contacted [PERSON_NAME] concerning an unforeseen issue after we purchased a …" at bounding box center [314, 192] width 486 height 28
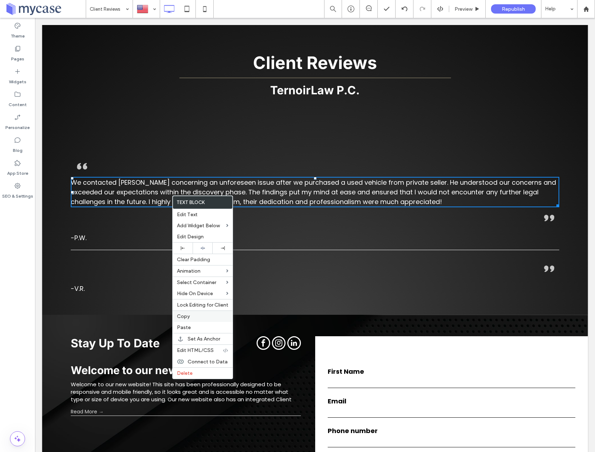
click at [192, 316] on label "Copy" at bounding box center [202, 317] width 51 height 6
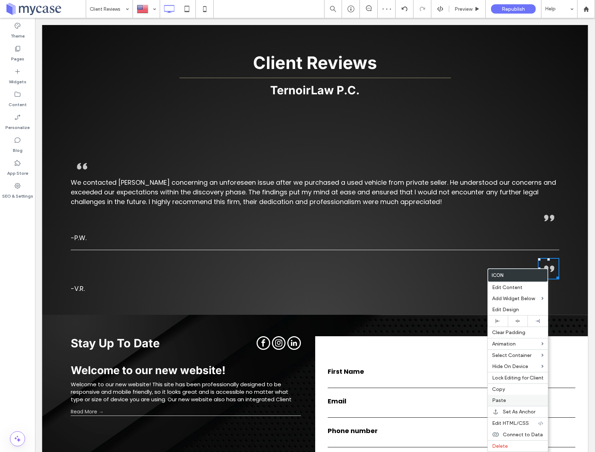
drag, startPoint x: 500, startPoint y: 401, endPoint x: 497, endPoint y: 399, distance: 3.7
click at [500, 401] on span "Paste" at bounding box center [499, 401] width 14 height 6
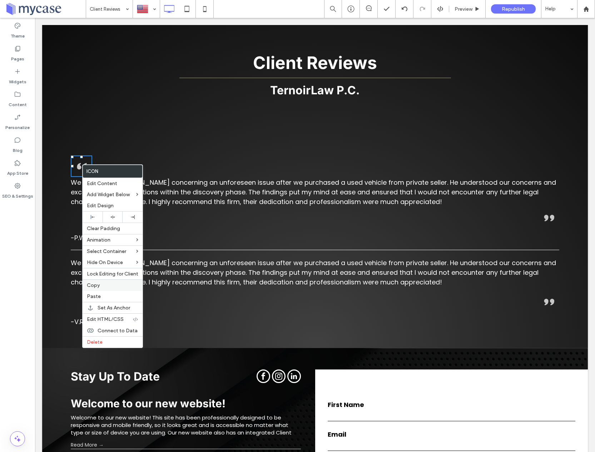
click at [91, 285] on span "Copy" at bounding box center [93, 285] width 13 height 6
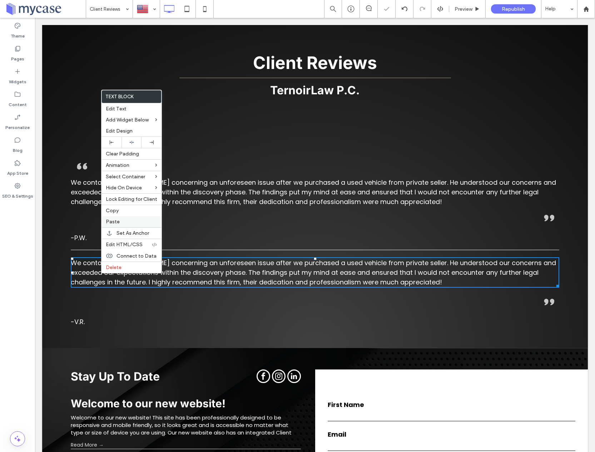
click at [116, 222] on span "Paste" at bounding box center [113, 222] width 14 height 6
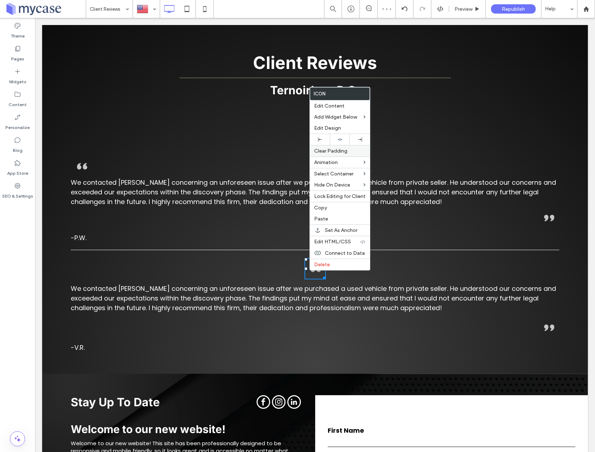
drag, startPoint x: 318, startPoint y: 141, endPoint x: 317, endPoint y: 146, distance: 4.9
click at [318, 141] on icon at bounding box center [320, 140] width 4 height 4
click at [289, 301] on span "We contacted [PERSON_NAME] concerning an unforeseen issue after we purchased a …" at bounding box center [314, 298] width 486 height 28
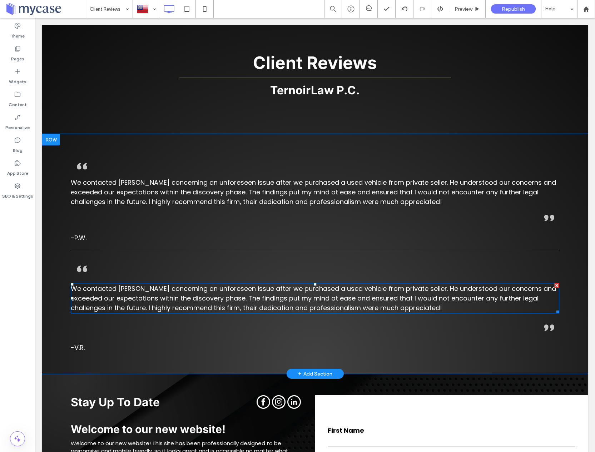
click at [266, 303] on p "We contacted [PERSON_NAME] concerning an unforeseen issue after we purchased a …" at bounding box center [315, 298] width 489 height 29
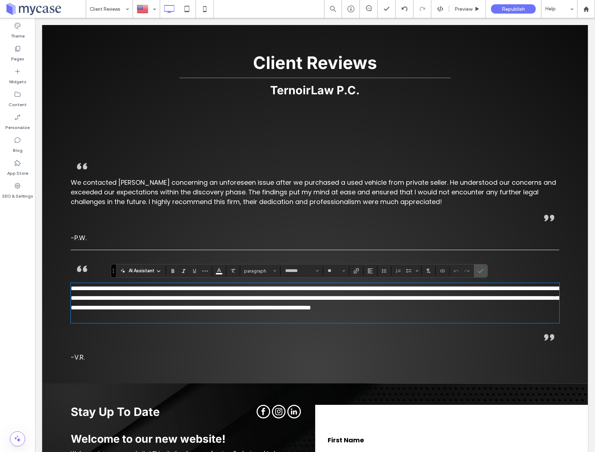
scroll to position [0, 0]
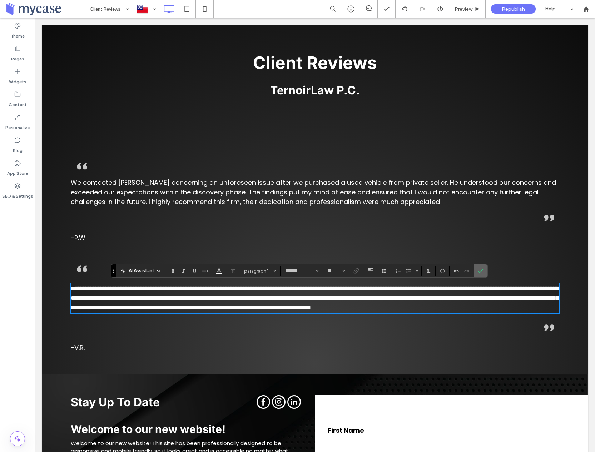
click at [480, 274] on icon "Confirm" at bounding box center [481, 271] width 6 height 6
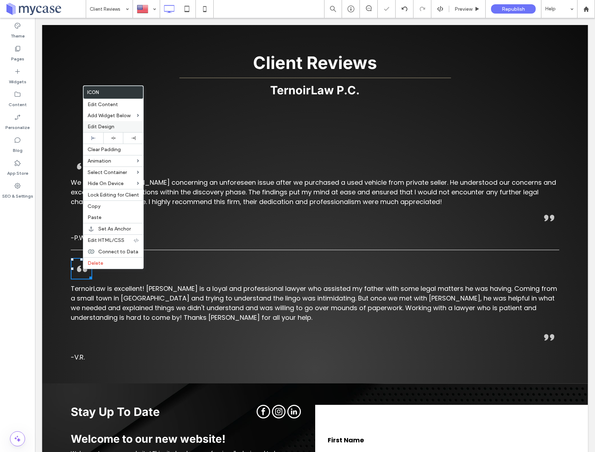
click at [100, 129] on span "Edit Design" at bounding box center [101, 127] width 27 height 6
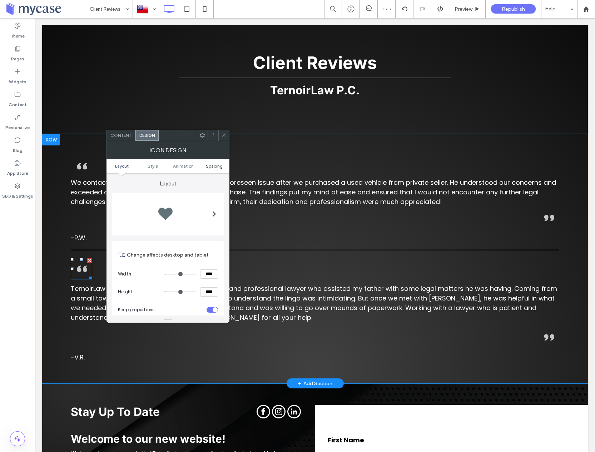
click at [221, 168] on span "Spacing" at bounding box center [214, 165] width 17 height 5
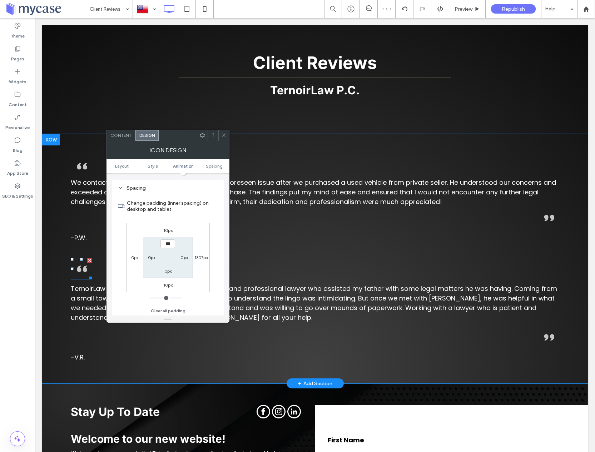
scroll to position [403, 0]
click at [171, 230] on label "10px" at bounding box center [167, 229] width 9 height 5
type input "**"
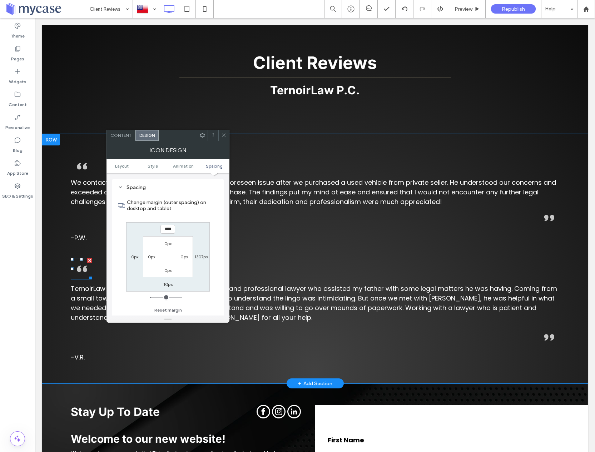
click at [171, 283] on label "10px" at bounding box center [167, 284] width 9 height 5
type input "*"
type input "***"
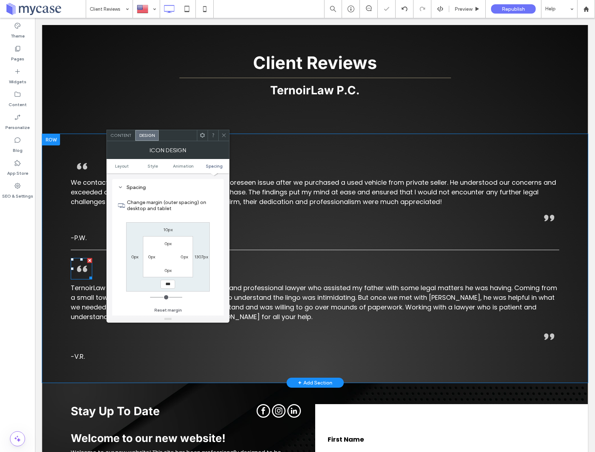
drag, startPoint x: 222, startPoint y: 138, endPoint x: 163, endPoint y: 256, distance: 131.3
click at [222, 138] on span at bounding box center [223, 135] width 5 height 11
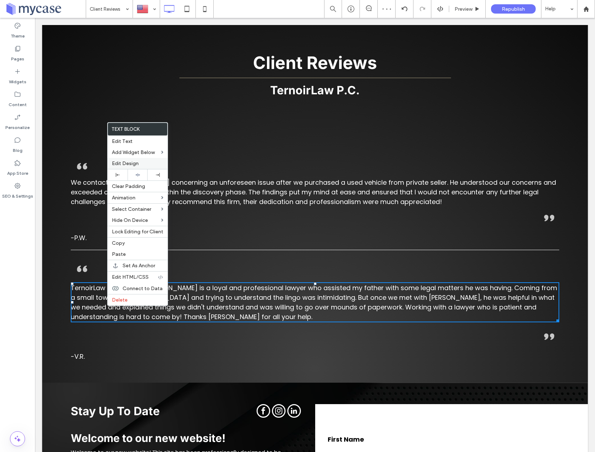
click at [129, 164] on span "Edit Design" at bounding box center [125, 164] width 27 height 6
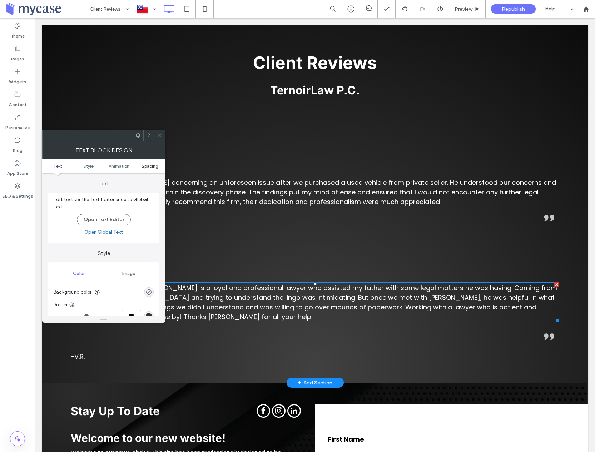
drag, startPoint x: 146, startPoint y: 163, endPoint x: 147, endPoint y: 168, distance: 5.1
click at [146, 163] on span "Spacing" at bounding box center [150, 165] width 17 height 5
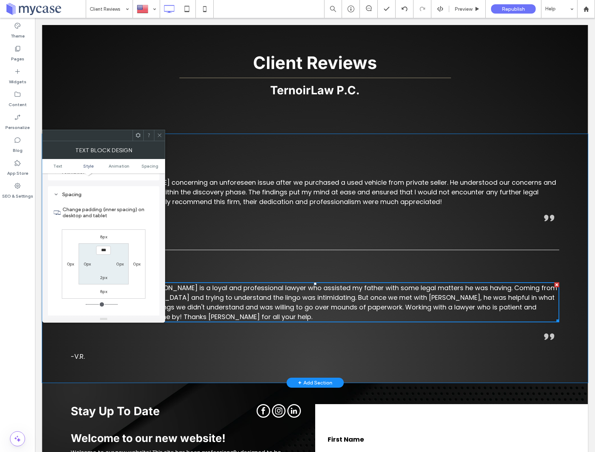
scroll to position [205, 0]
click at [103, 228] on label "8px" at bounding box center [103, 229] width 7 height 5
type input "*"
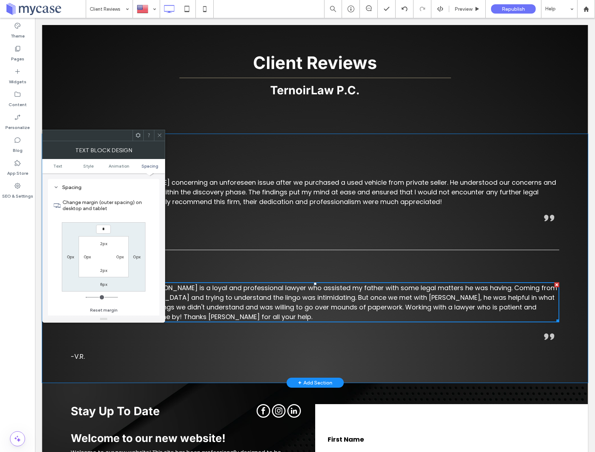
type input "*"
type input "***"
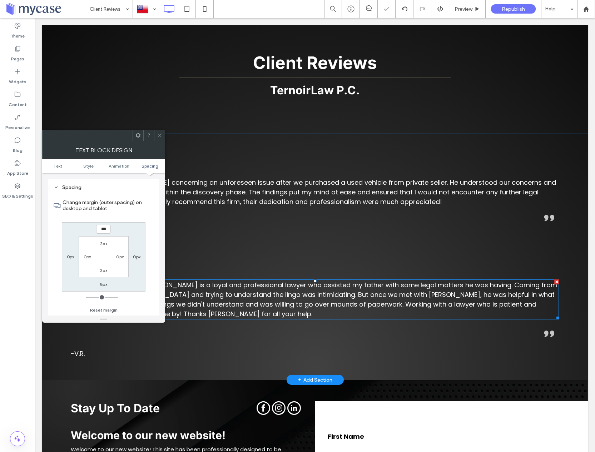
click at [103, 284] on label "8px" at bounding box center [103, 284] width 7 height 5
type input "*"
type input "***"
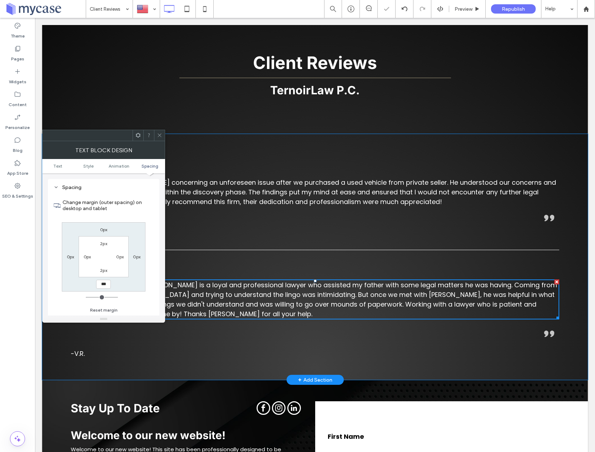
drag, startPoint x: 158, startPoint y: 137, endPoint x: 158, endPoint y: 141, distance: 3.6
click at [158, 137] on icon at bounding box center [159, 135] width 5 height 5
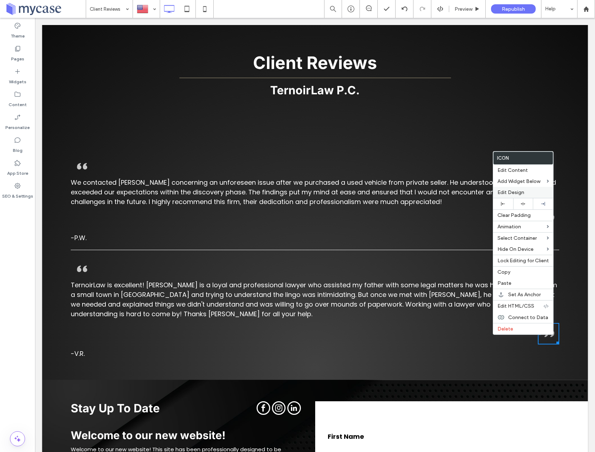
click at [501, 193] on span "Edit Design" at bounding box center [511, 192] width 27 height 6
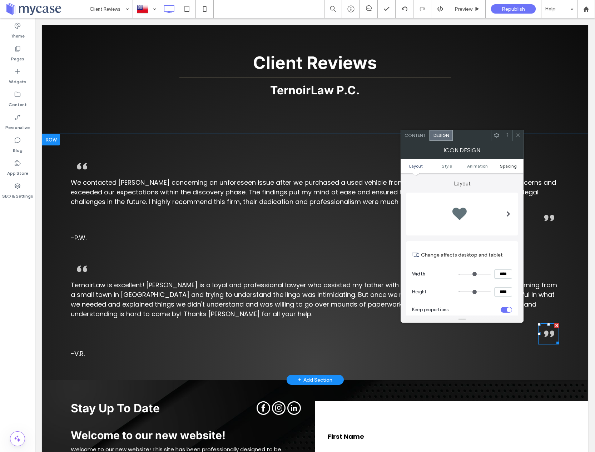
click at [507, 167] on span "Spacing" at bounding box center [508, 165] width 17 height 5
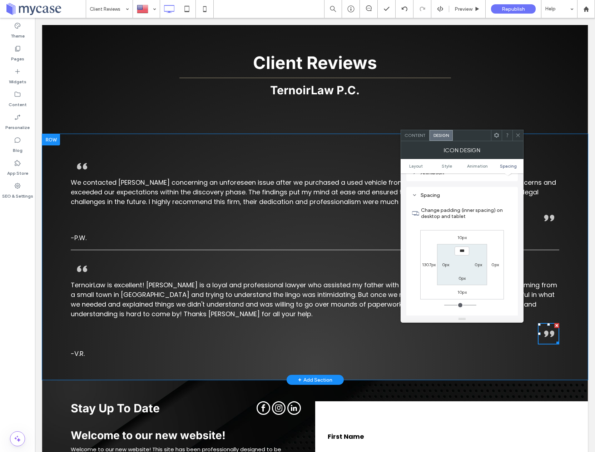
scroll to position [403, 0]
click at [462, 230] on label "10px" at bounding box center [462, 229] width 9 height 5
type input "**"
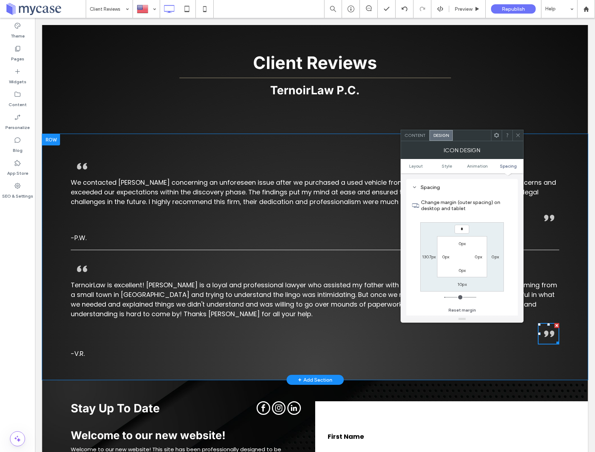
type input "*"
type input "***"
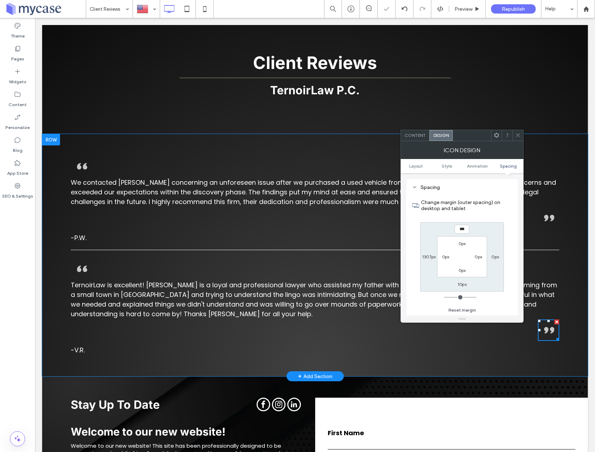
click at [464, 282] on label "10px" at bounding box center [462, 284] width 9 height 5
type input "**"
type input "*"
type input "***"
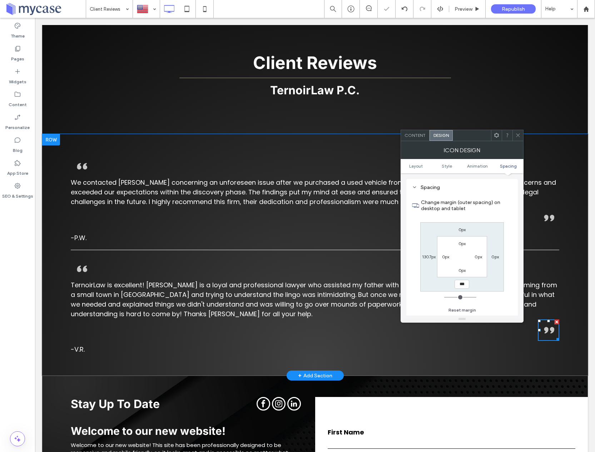
click at [516, 136] on icon at bounding box center [518, 135] width 5 height 5
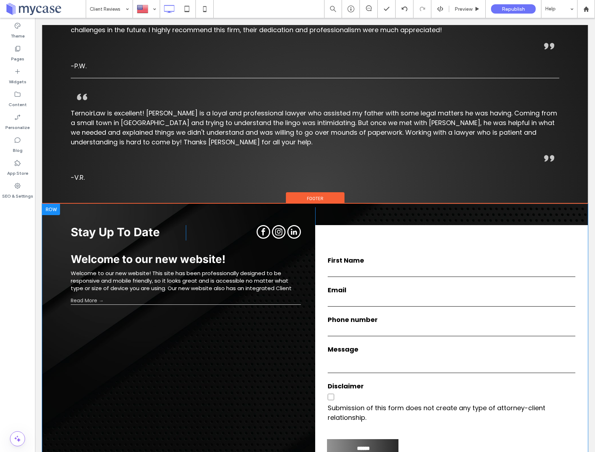
scroll to position [246, 0]
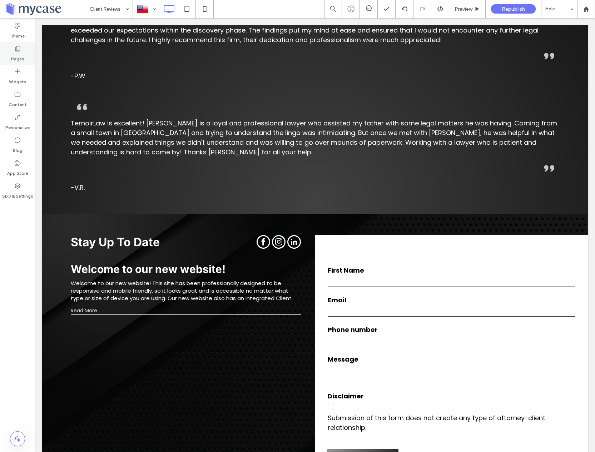
click at [24, 55] on div "Pages" at bounding box center [17, 53] width 35 height 23
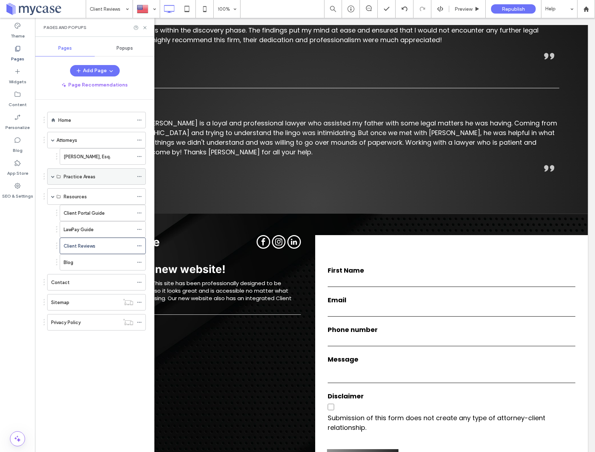
click at [52, 176] on span at bounding box center [53, 177] width 4 height 4
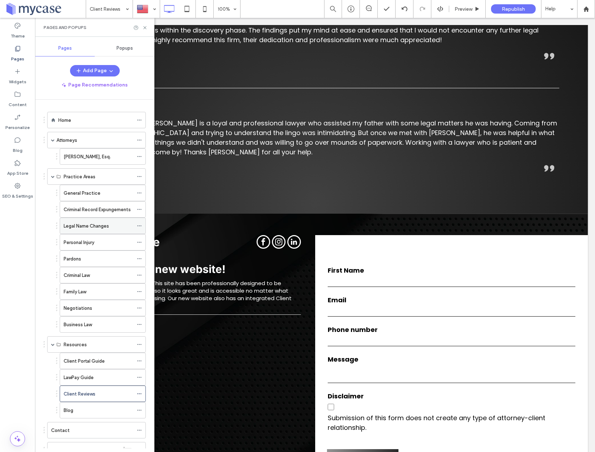
click at [140, 226] on icon at bounding box center [139, 225] width 5 height 5
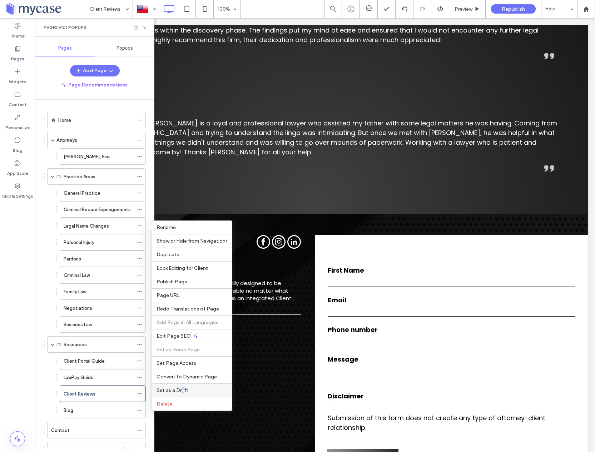
click at [182, 389] on span "Set as a Draft" at bounding box center [172, 391] width 31 height 6
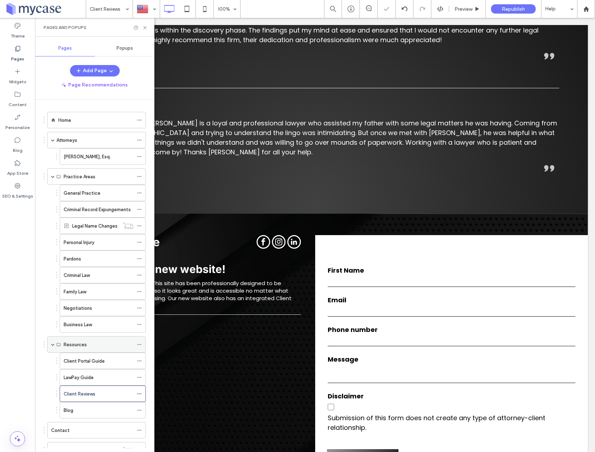
click at [52, 345] on span at bounding box center [53, 345] width 4 height 4
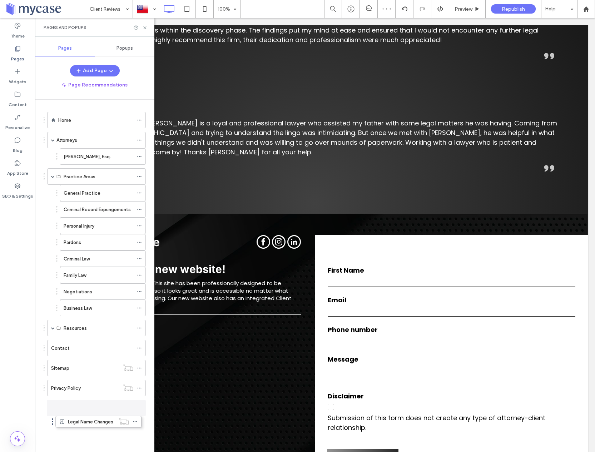
drag, startPoint x: 57, startPoint y: 226, endPoint x: 53, endPoint y: 420, distance: 194.6
click at [88, 120] on div "Home" at bounding box center [95, 121] width 75 height 8
click at [146, 29] on icon at bounding box center [144, 27] width 5 height 5
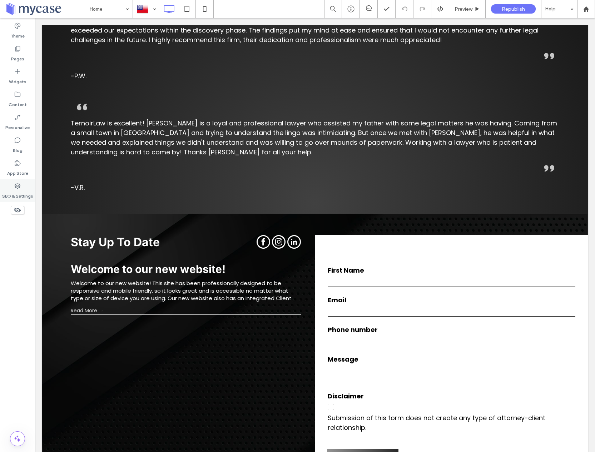
click at [9, 191] on label "SEO & Settings" at bounding box center [17, 194] width 31 height 10
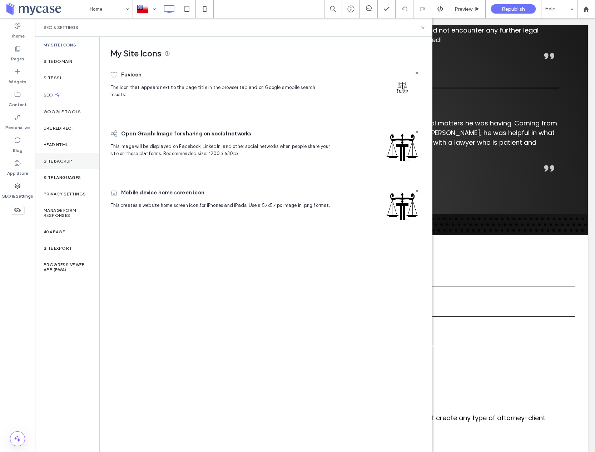
click at [55, 164] on div "Site Backup" at bounding box center [67, 161] width 64 height 16
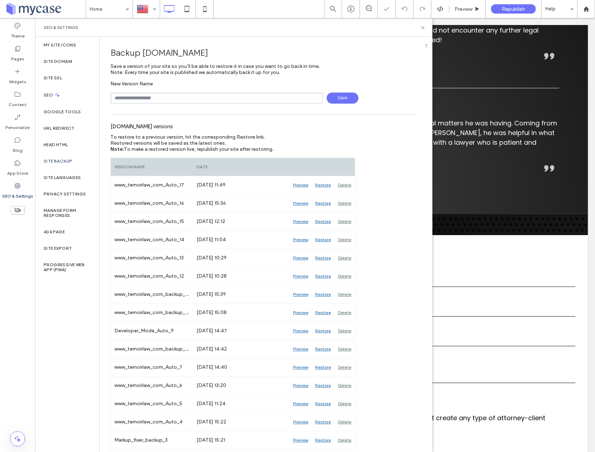
click at [146, 97] on input "text" at bounding box center [216, 98] width 213 height 11
type input "**********"
click at [348, 99] on span "Save" at bounding box center [343, 98] width 32 height 11
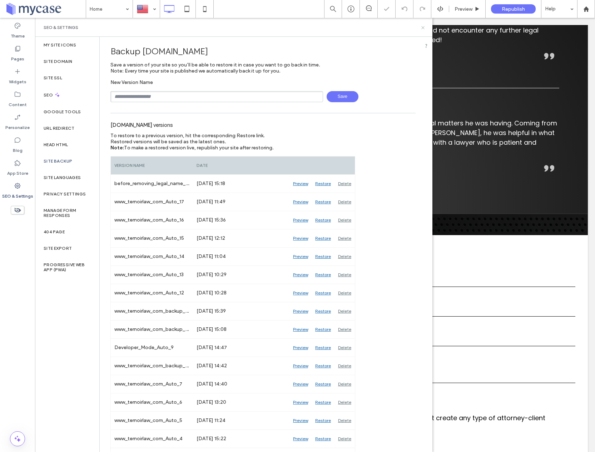
click at [424, 28] on icon at bounding box center [422, 27] width 5 height 5
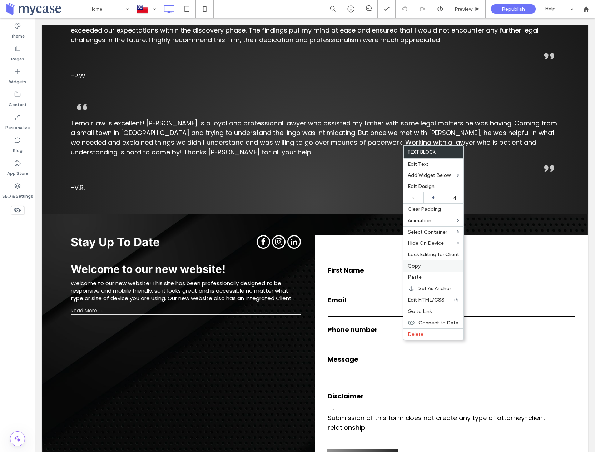
click at [414, 267] on span "Copy" at bounding box center [414, 266] width 13 height 6
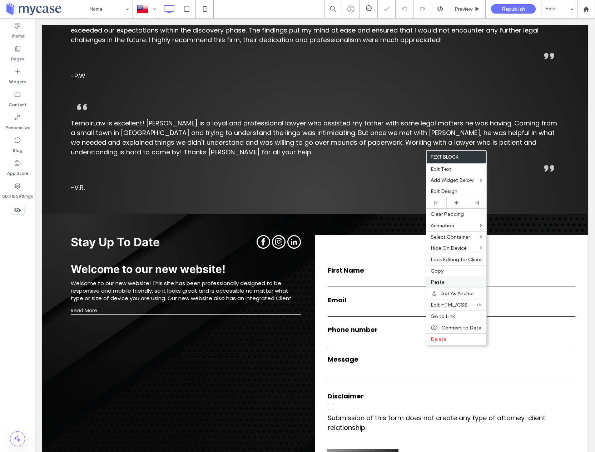
click at [435, 284] on span "Paste" at bounding box center [438, 282] width 14 height 6
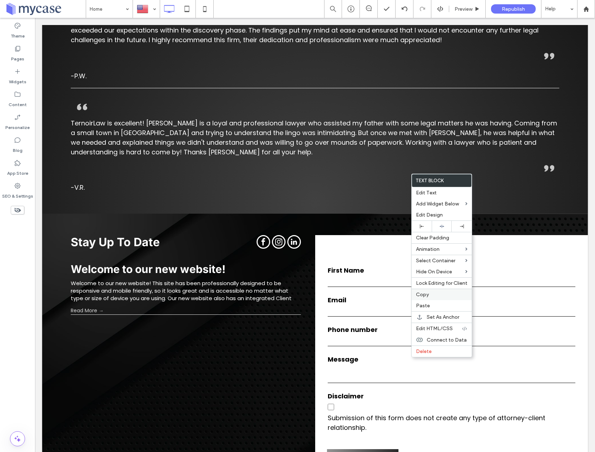
click at [424, 296] on span "Copy" at bounding box center [422, 295] width 13 height 6
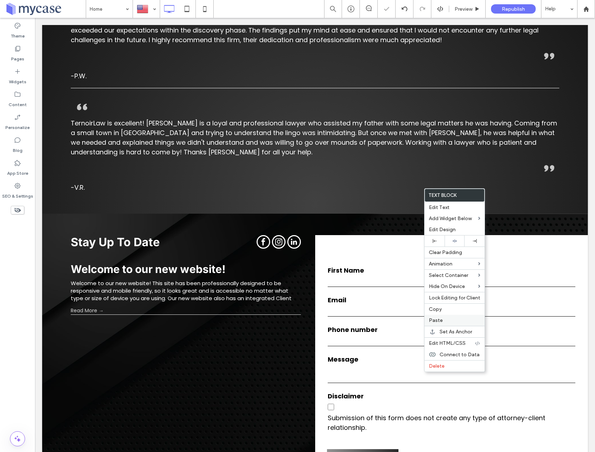
click at [440, 318] on span "Paste" at bounding box center [436, 320] width 14 height 6
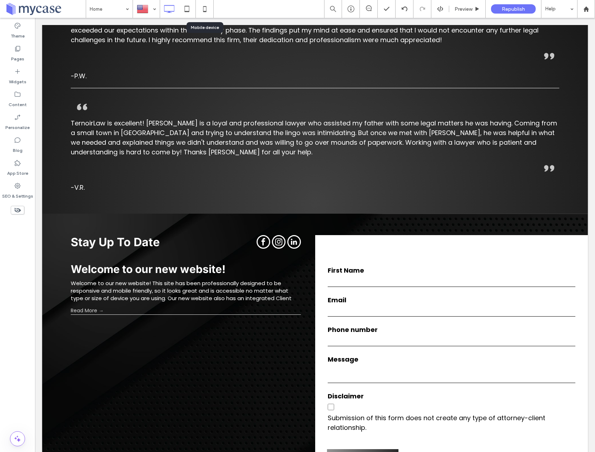
drag, startPoint x: 203, startPoint y: 9, endPoint x: 197, endPoint y: 25, distance: 16.8
click at [203, 9] on icon at bounding box center [205, 9] width 14 height 14
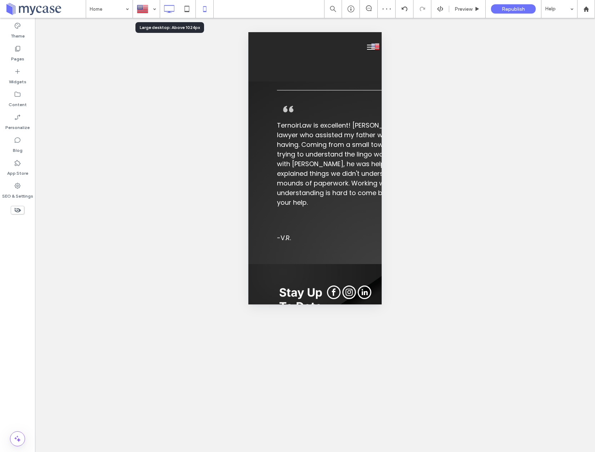
click at [169, 10] on icon at bounding box center [169, 9] width 14 height 14
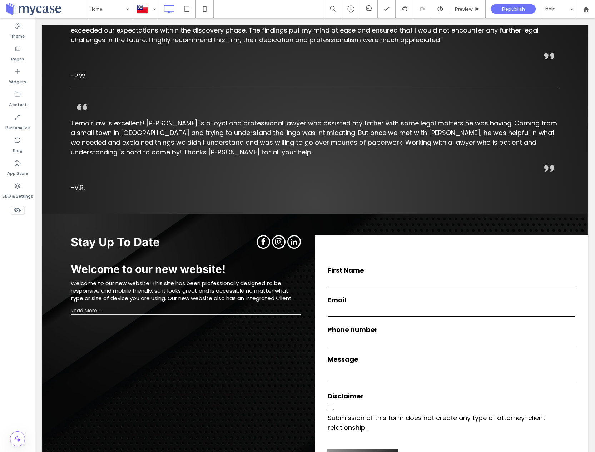
type input "*******"
type input "**"
click at [560, 159] on label "Confirm" at bounding box center [556, 158] width 11 height 13
type input "*******"
type input "**"
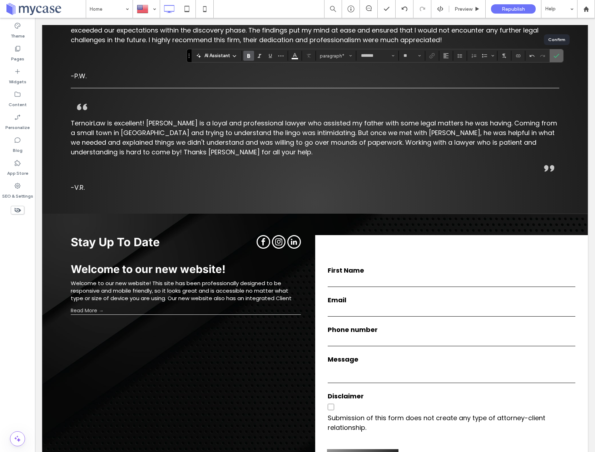
click at [555, 53] on icon "Confirm" at bounding box center [557, 56] width 6 height 6
click at [11, 54] on div "Pages" at bounding box center [17, 53] width 35 height 23
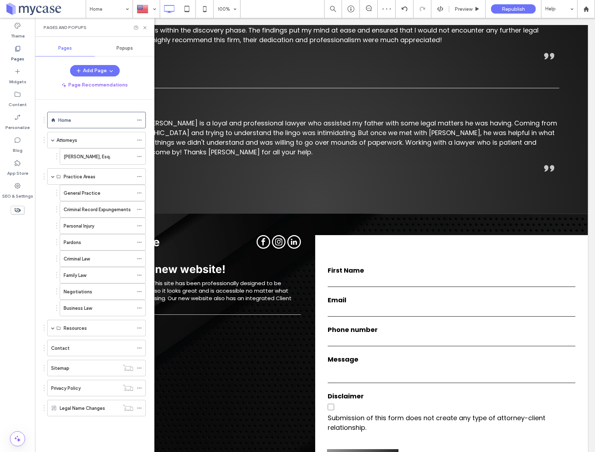
drag, startPoint x: 86, startPoint y: 154, endPoint x: 28, endPoint y: 169, distance: 60.6
click at [86, 154] on label "[PERSON_NAME], Esq." at bounding box center [87, 157] width 47 height 13
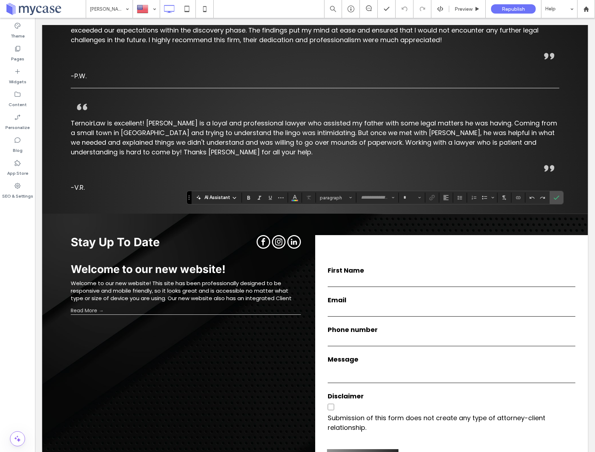
type input "*******"
type input "**"
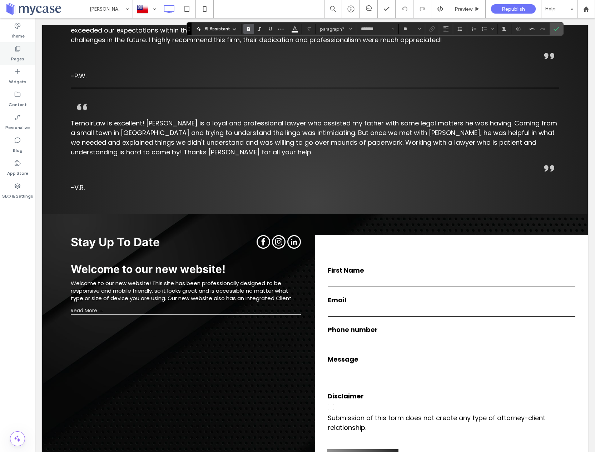
click at [21, 61] on label "Pages" at bounding box center [17, 57] width 13 height 10
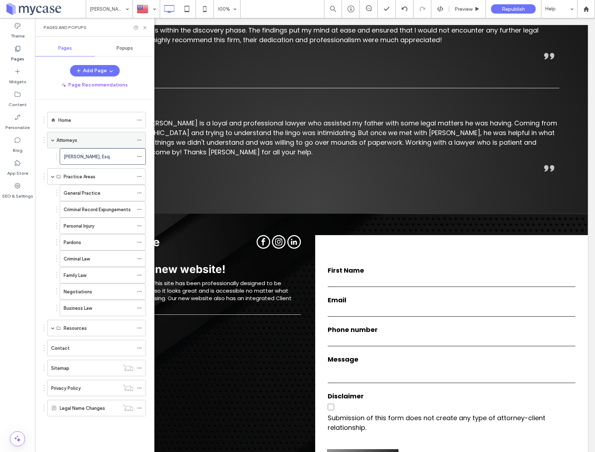
click at [53, 140] on span at bounding box center [53, 140] width 4 height 4
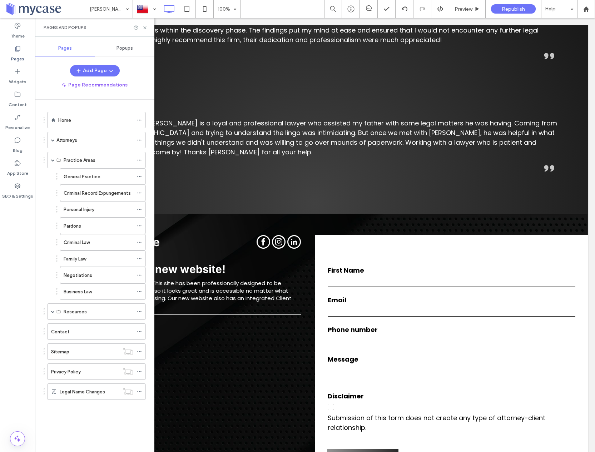
click at [88, 139] on div "Attorneys" at bounding box center [94, 141] width 77 height 8
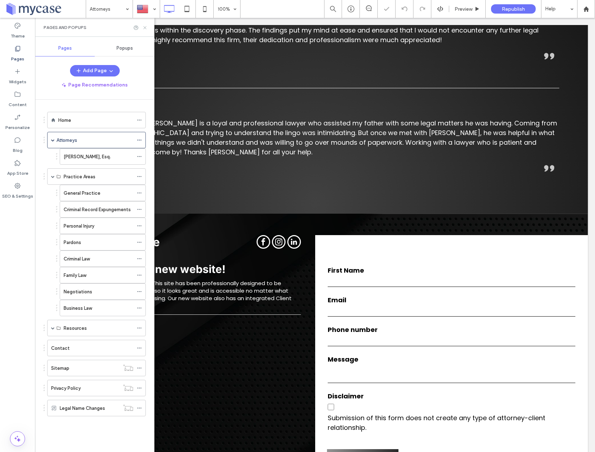
click at [146, 26] on icon at bounding box center [144, 27] width 5 height 5
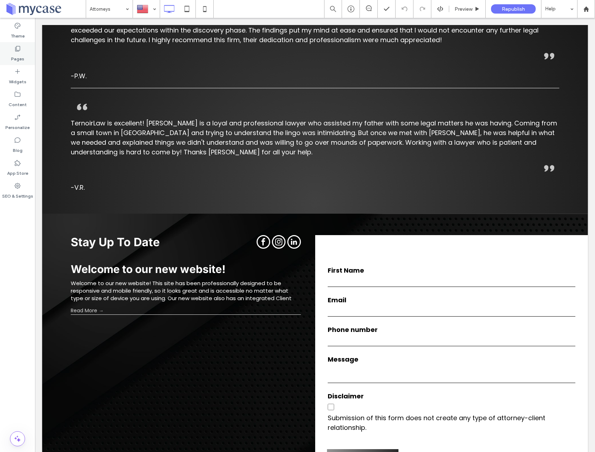
click at [18, 54] on label "Pages" at bounding box center [17, 57] width 13 height 10
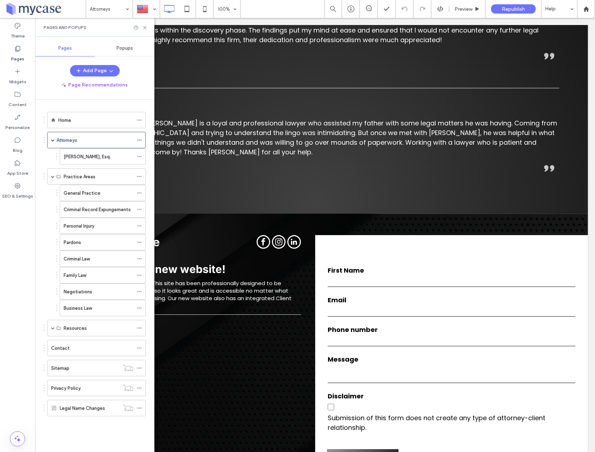
click at [84, 118] on div "Home" at bounding box center [95, 121] width 75 height 8
click at [84, 123] on div "Home" at bounding box center [95, 121] width 75 height 8
click at [145, 28] on icon at bounding box center [144, 27] width 5 height 5
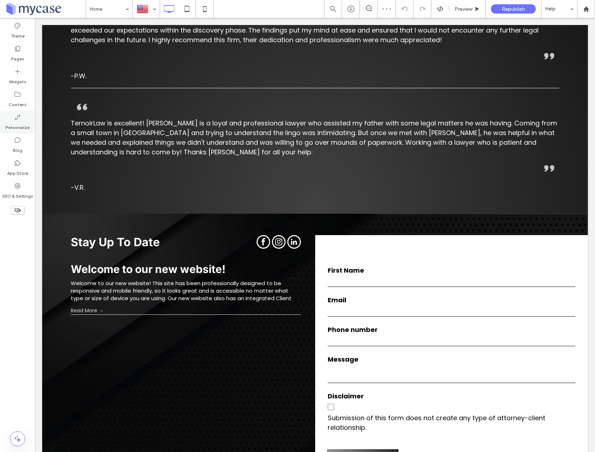
drag, startPoint x: 17, startPoint y: 73, endPoint x: 29, endPoint y: 113, distance: 42.0
click at [17, 73] on icon at bounding box center [17, 71] width 7 height 7
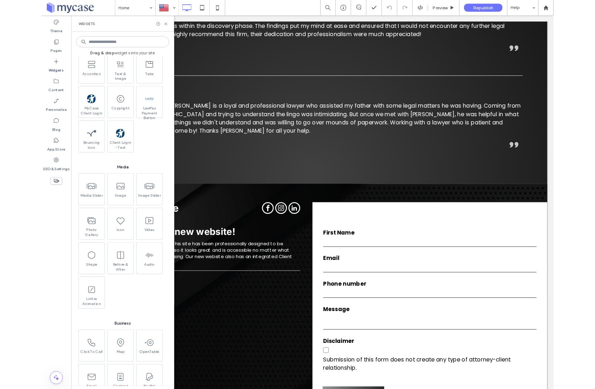
scroll to position [541, 0]
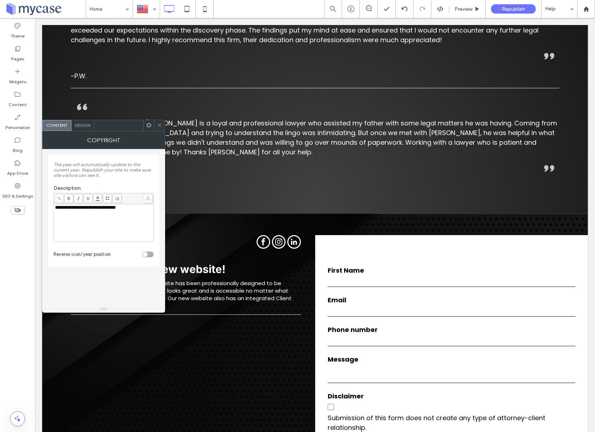
click at [159, 125] on use at bounding box center [160, 126] width 4 height 4
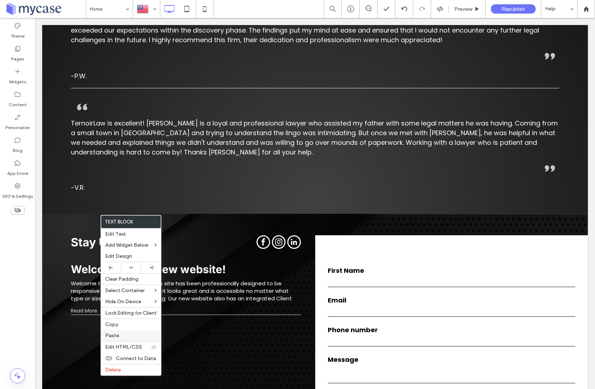
drag, startPoint x: 114, startPoint y: 325, endPoint x: 108, endPoint y: 338, distance: 14.2
click at [114, 325] on span "Copy" at bounding box center [111, 324] width 13 height 6
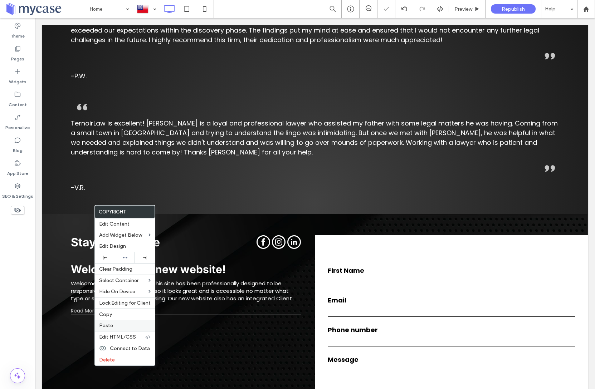
click at [104, 325] on span "Paste" at bounding box center [106, 326] width 14 height 6
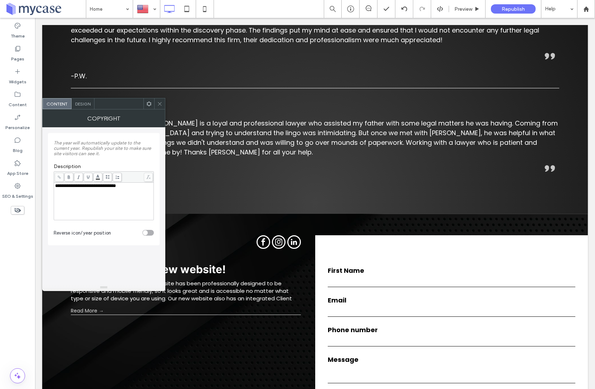
click at [136, 185] on div "**********" at bounding box center [104, 185] width 98 height 5
drag, startPoint x: 136, startPoint y: 184, endPoint x: 100, endPoint y: 187, distance: 36.2
click at [100, 187] on div "**********" at bounding box center [104, 185] width 98 height 5
click at [158, 103] on icon at bounding box center [159, 103] width 5 height 5
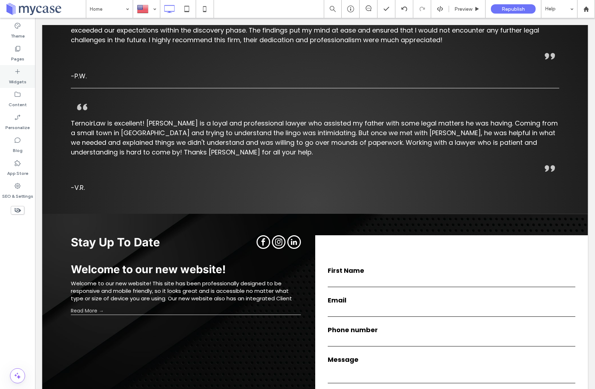
drag, startPoint x: 17, startPoint y: 74, endPoint x: 30, endPoint y: 84, distance: 16.9
click at [17, 74] on icon at bounding box center [17, 71] width 7 height 7
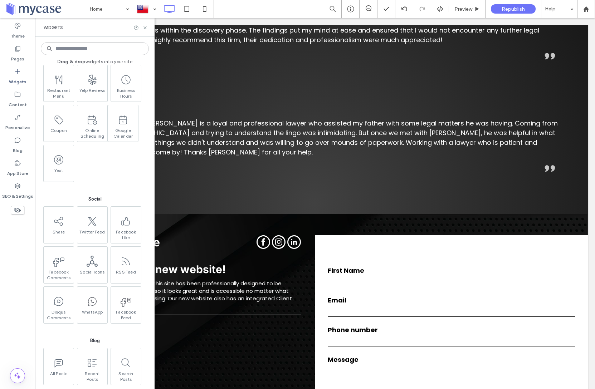
scroll to position [946, 0]
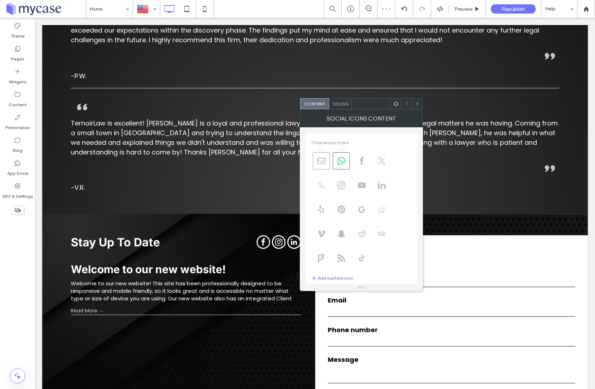
drag, startPoint x: 323, startPoint y: 162, endPoint x: 335, endPoint y: 163, distance: 11.8
click at [323, 162] on icon at bounding box center [321, 161] width 8 height 8
click at [344, 163] on icon at bounding box center [341, 161] width 8 height 8
click at [342, 187] on use at bounding box center [341, 185] width 8 height 8
click at [360, 162] on icon at bounding box center [362, 161] width 8 height 8
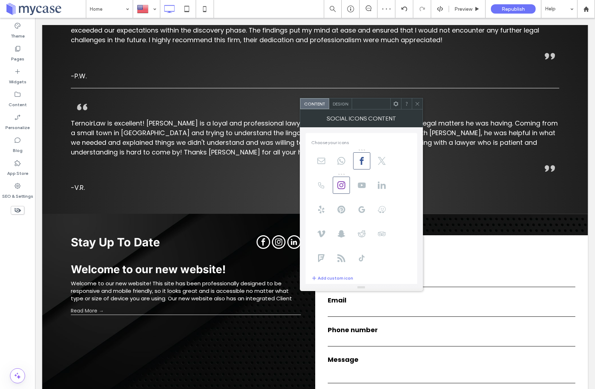
click at [340, 102] on span "Design" at bounding box center [340, 103] width 15 height 5
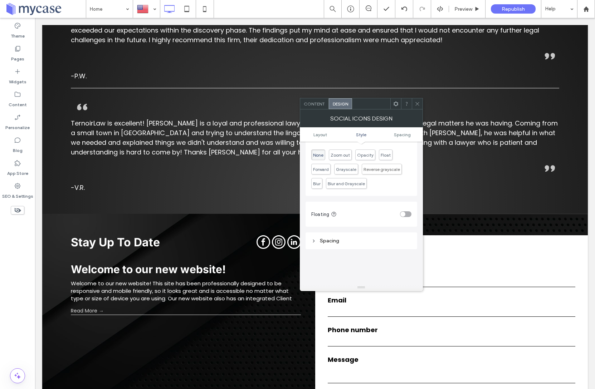
scroll to position [159, 0]
click at [418, 104] on icon at bounding box center [416, 103] width 5 height 5
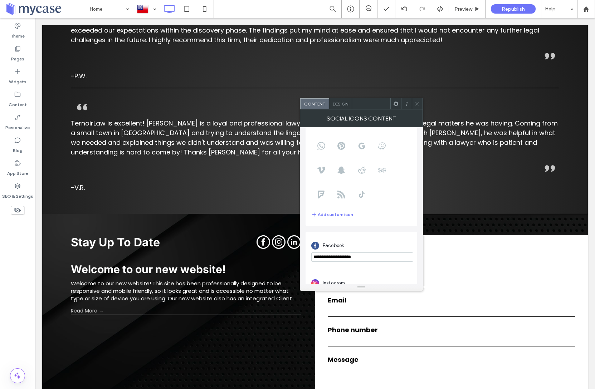
scroll to position [87, 0]
click at [369, 235] on input "**********" at bounding box center [362, 234] width 102 height 9
type input "**********"
click at [370, 267] on input "**********" at bounding box center [362, 271] width 102 height 9
click at [369, 273] on input "**********" at bounding box center [362, 271] width 102 height 9
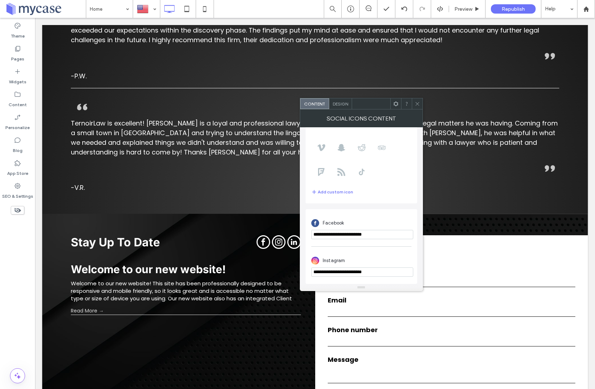
type input "**********"
drag, startPoint x: 419, startPoint y: 104, endPoint x: 422, endPoint y: 145, distance: 40.5
click at [419, 104] on icon at bounding box center [416, 103] width 5 height 5
click at [417, 100] on span at bounding box center [416, 103] width 5 height 11
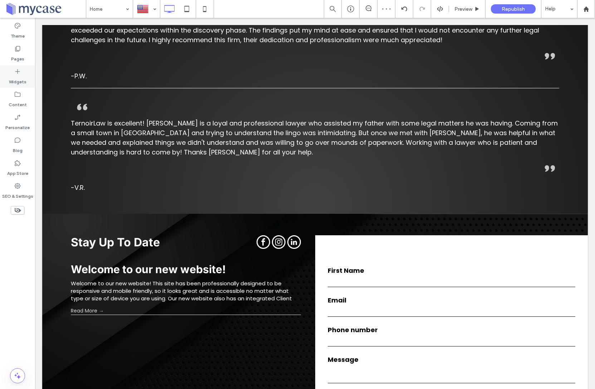
drag, startPoint x: 16, startPoint y: 78, endPoint x: 18, endPoint y: 85, distance: 7.7
click at [16, 78] on label "Widgets" at bounding box center [18, 80] width 18 height 10
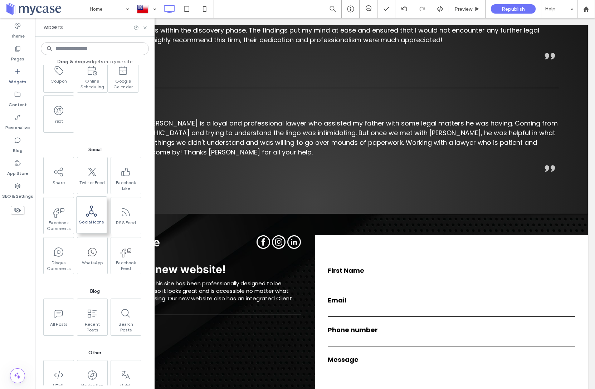
scroll to position [1008, 0]
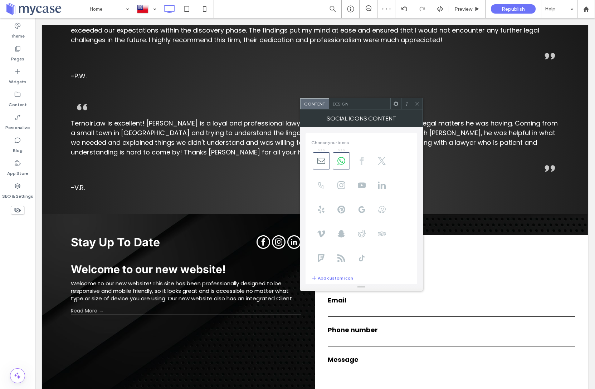
click at [362, 164] on icon at bounding box center [362, 161] width 8 height 8
click at [341, 189] on use at bounding box center [341, 185] width 8 height 8
click at [343, 160] on icon at bounding box center [341, 161] width 8 height 8
click at [321, 163] on body ".wqwq-1{fill:#231f20;} .cls-1q, .cls-2q { fill-rule: evenodd; } .cls-2q { fill:…" at bounding box center [297, 194] width 595 height 389
click at [322, 164] on icon at bounding box center [321, 161] width 8 height 8
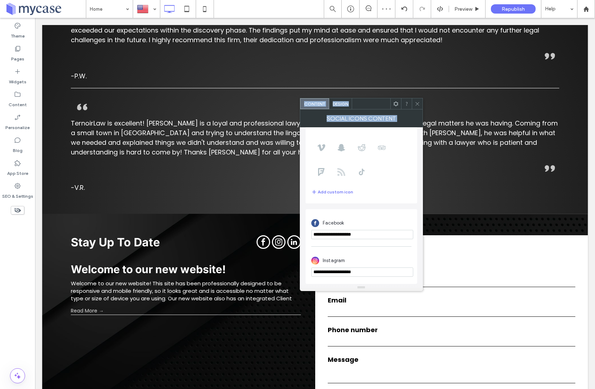
scroll to position [0, 0]
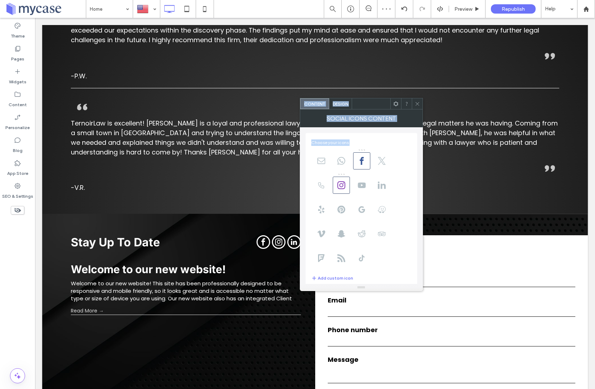
click at [339, 104] on span "Design" at bounding box center [340, 103] width 15 height 5
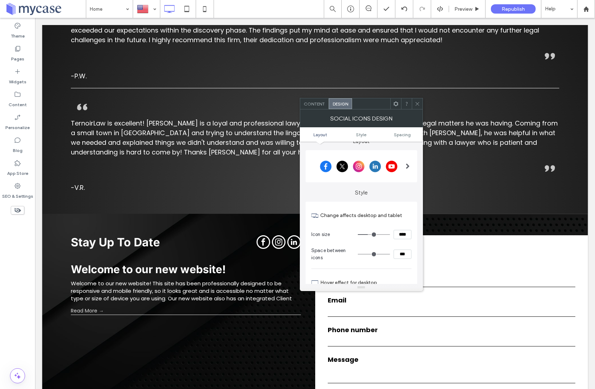
click at [385, 166] on div at bounding box center [358, 166] width 95 height 18
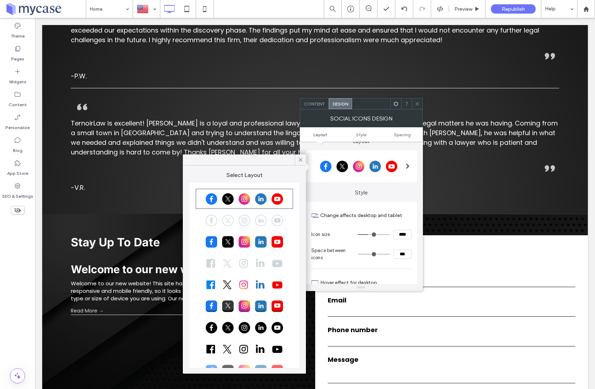
scroll to position [10, 0]
click at [253, 219] on div at bounding box center [244, 220] width 95 height 18
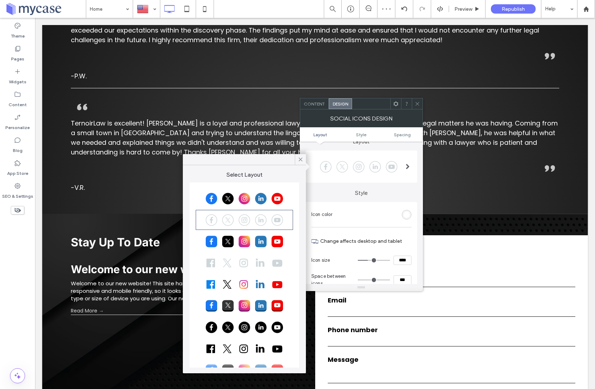
click at [300, 159] on use at bounding box center [301, 160] width 4 height 4
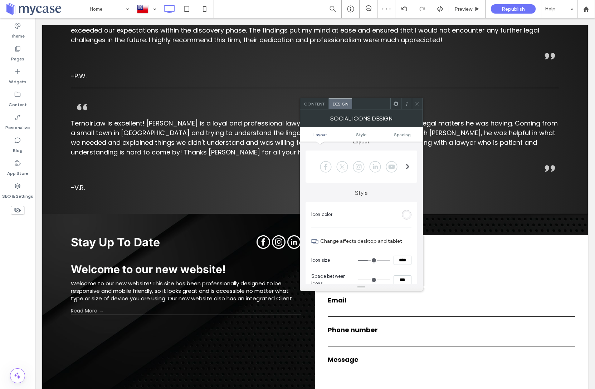
click at [417, 103] on use at bounding box center [417, 104] width 4 height 4
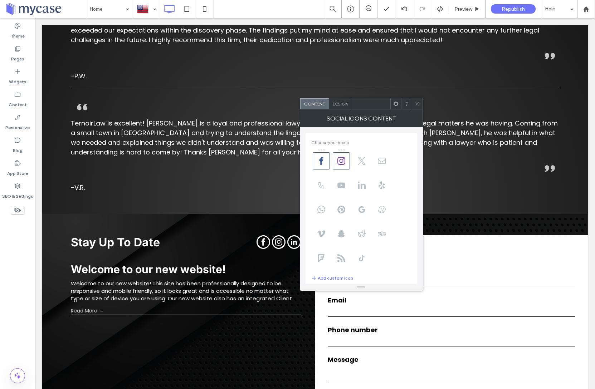
click at [341, 100] on div "Design" at bounding box center [340, 103] width 23 height 11
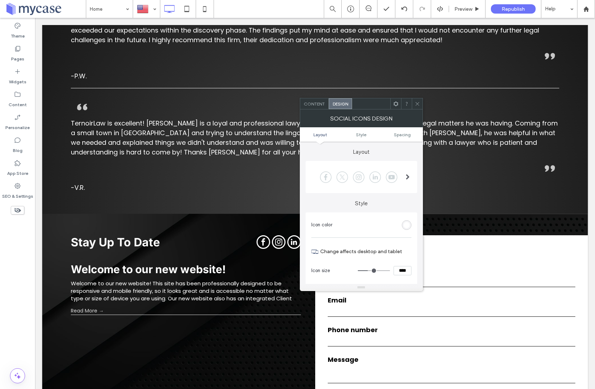
click at [358, 176] on div at bounding box center [358, 177] width 95 height 18
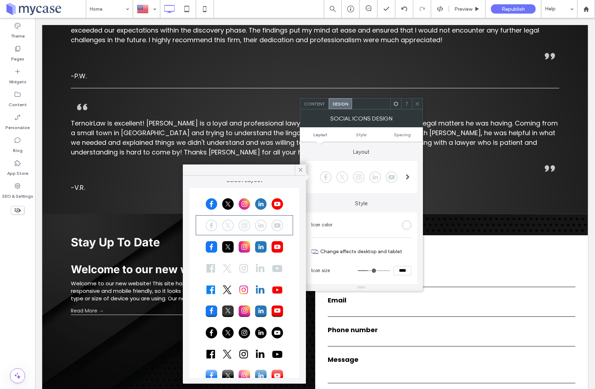
scroll to position [6, 0]
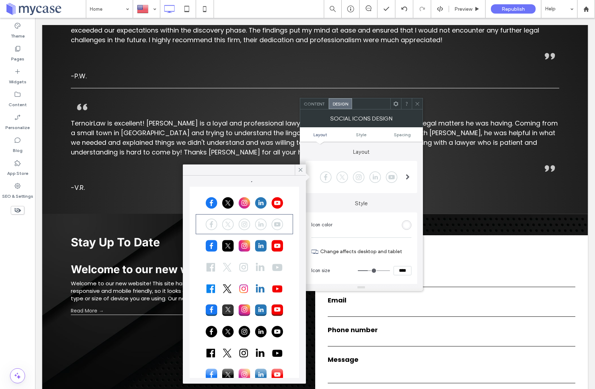
click at [222, 272] on div at bounding box center [244, 267] width 95 height 18
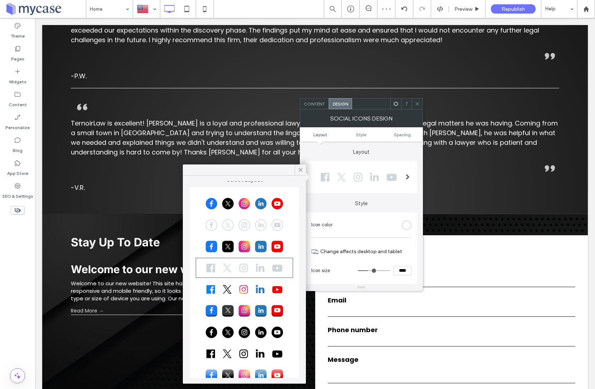
click at [223, 223] on div at bounding box center [244, 225] width 95 height 18
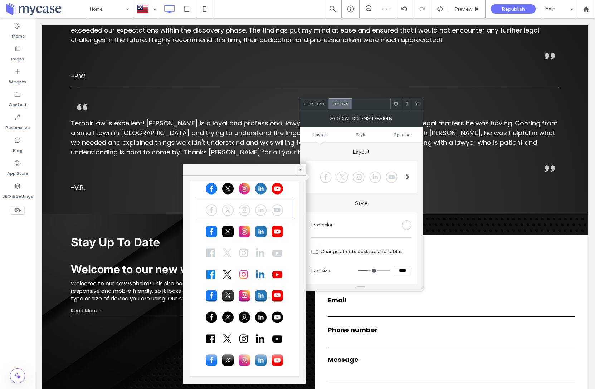
click at [230, 341] on div at bounding box center [244, 339] width 95 height 18
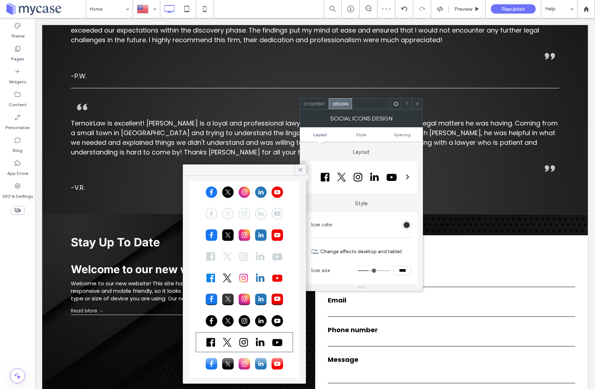
scroll to position [16, 0]
click at [221, 211] on div at bounding box center [244, 214] width 95 height 18
drag, startPoint x: 298, startPoint y: 169, endPoint x: 333, endPoint y: 148, distance: 40.9
click at [298, 169] on icon at bounding box center [300, 170] width 6 height 6
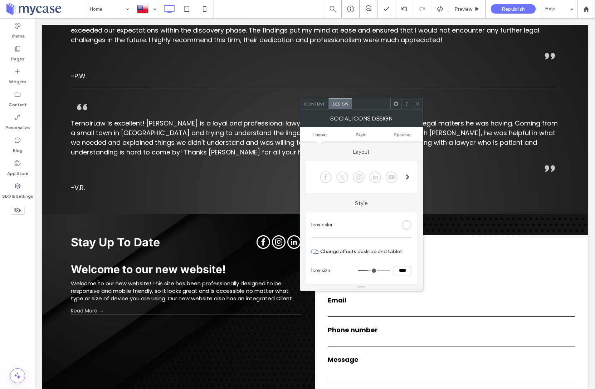
drag, startPoint x: 418, startPoint y: 103, endPoint x: 404, endPoint y: 105, distance: 13.9
click at [418, 103] on use at bounding box center [417, 104] width 4 height 4
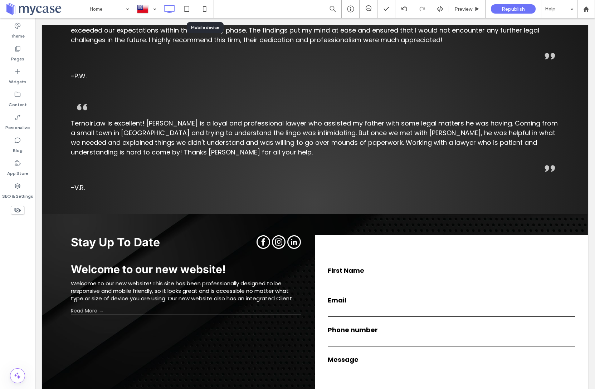
click at [205, 8] on icon at bounding box center [204, 9] width 14 height 14
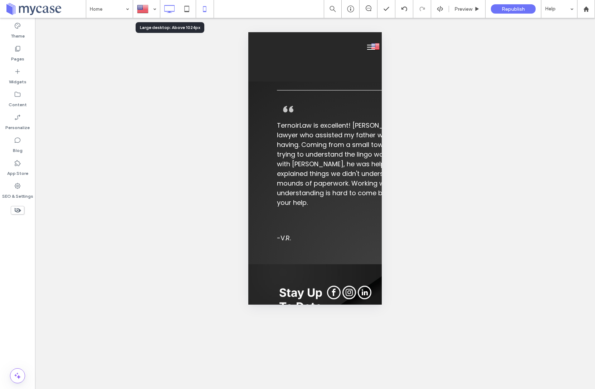
click at [166, 8] on icon at bounding box center [169, 9] width 14 height 14
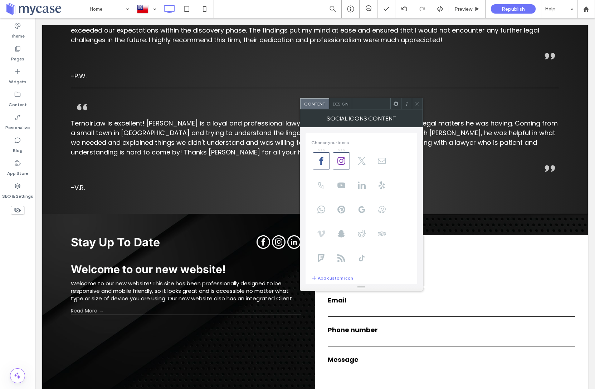
click at [324, 234] on use at bounding box center [321, 233] width 8 height 7
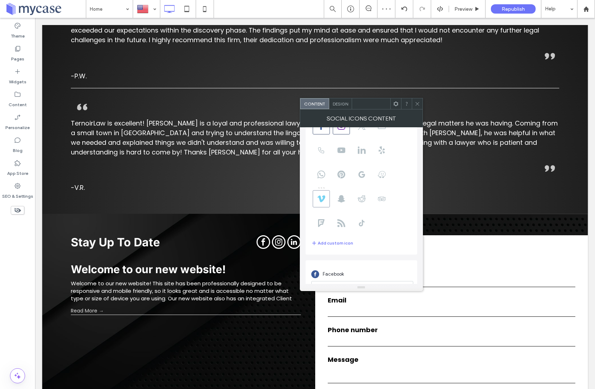
click at [322, 197] on icon at bounding box center [321, 199] width 8 height 8
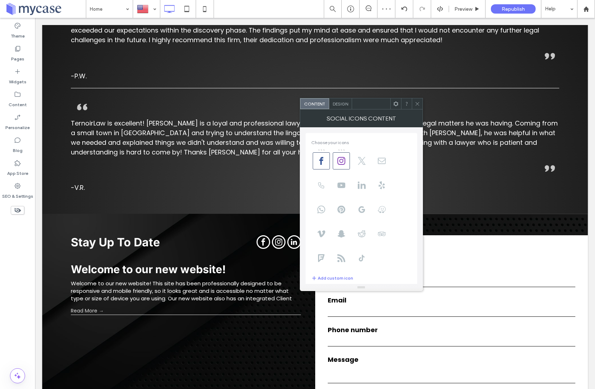
click at [417, 104] on icon at bounding box center [416, 103] width 5 height 5
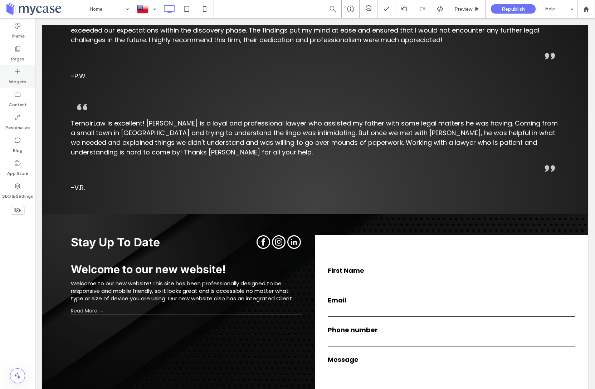
click at [17, 72] on icon at bounding box center [17, 71] width 7 height 7
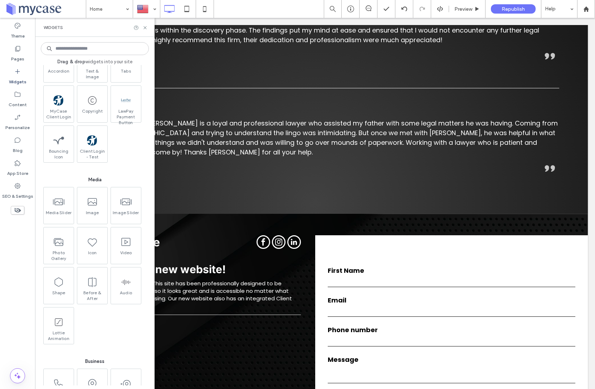
scroll to position [570, 0]
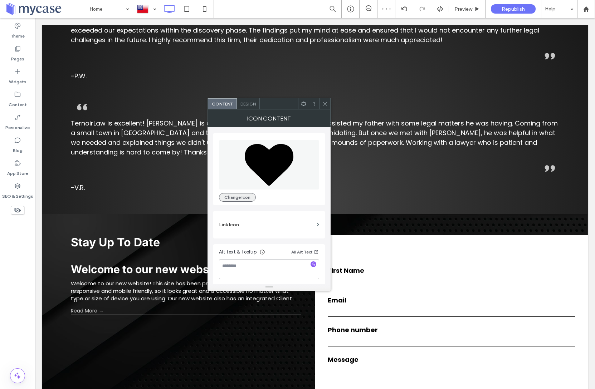
click at [242, 197] on button "Change Icon" at bounding box center [237, 197] width 37 height 9
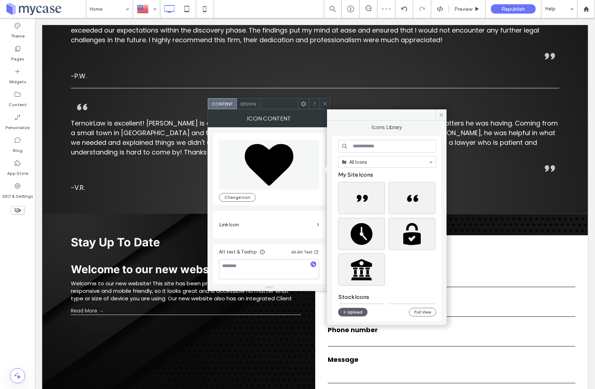
click at [371, 148] on input at bounding box center [387, 146] width 98 height 13
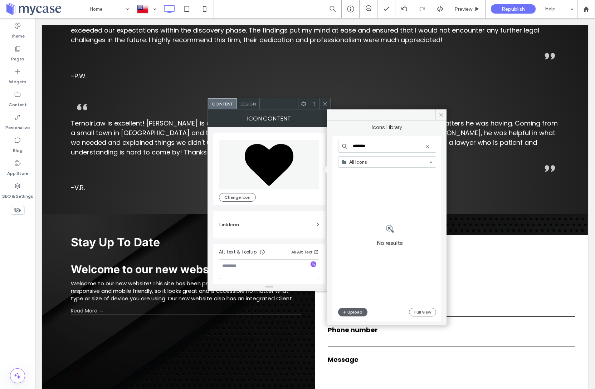
click at [379, 147] on input "*******" at bounding box center [387, 146] width 98 height 13
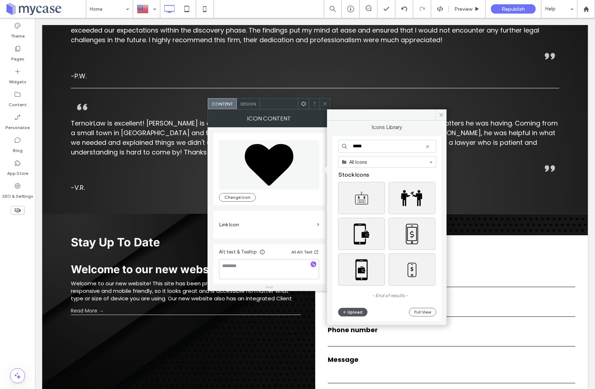
type input "*****"
click at [347, 309] on button "Upload" at bounding box center [352, 312] width 29 height 9
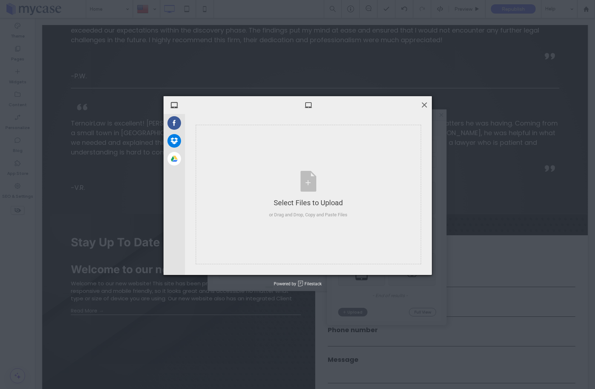
click at [423, 103] on span at bounding box center [424, 105] width 8 height 8
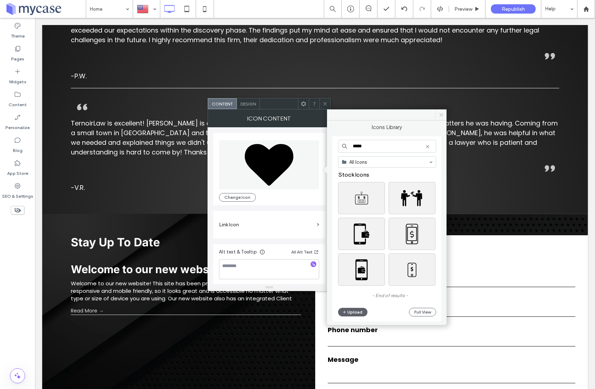
click at [438, 113] on icon at bounding box center [440, 114] width 5 height 5
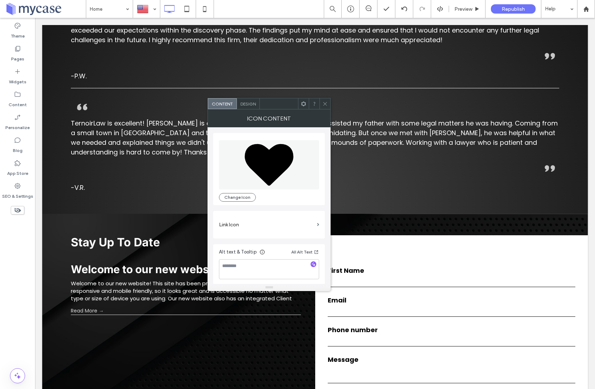
click at [326, 102] on use at bounding box center [325, 104] width 4 height 4
